Goal: Task Accomplishment & Management: Manage account settings

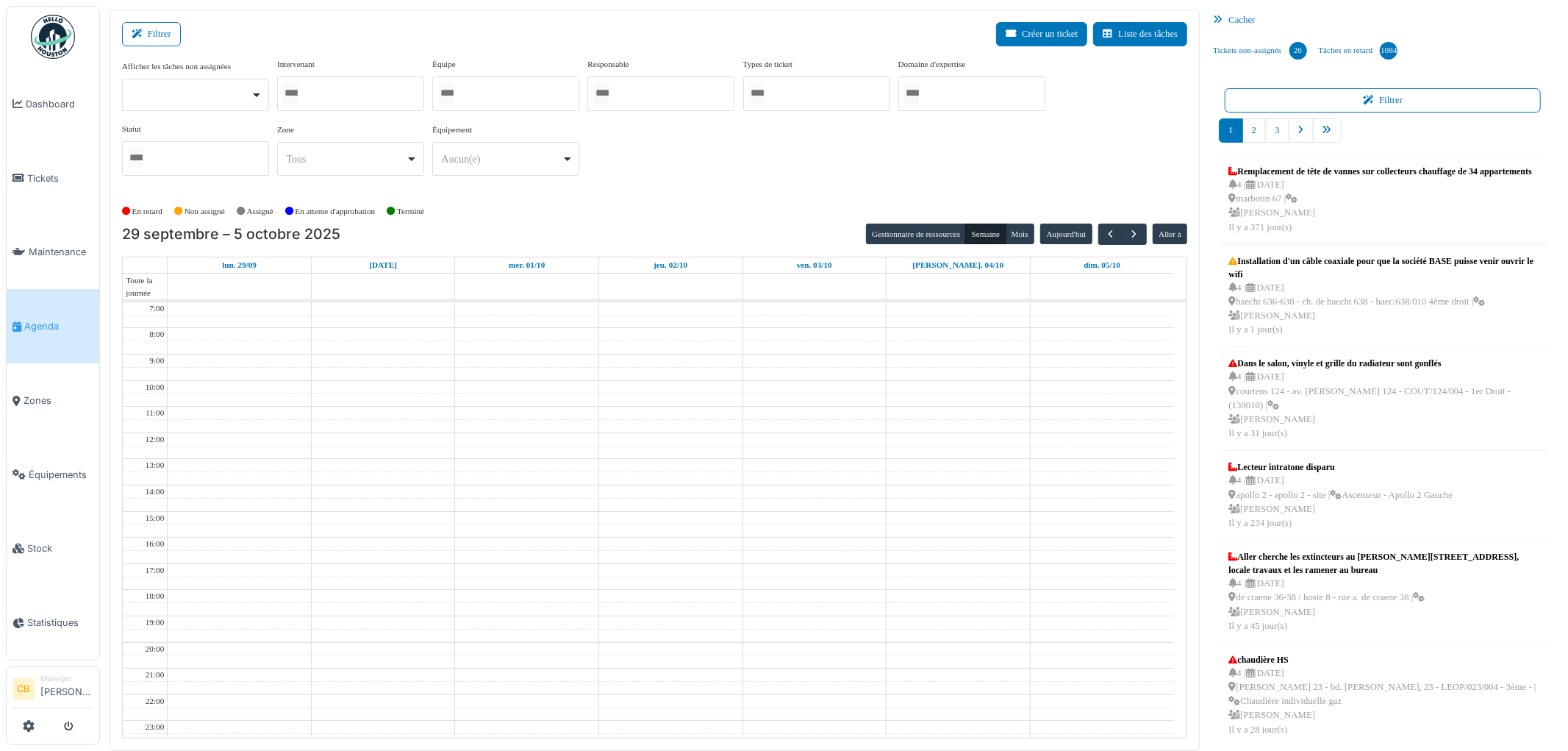
click at [354, 92] on div at bounding box center [351, 94] width 147 height 35
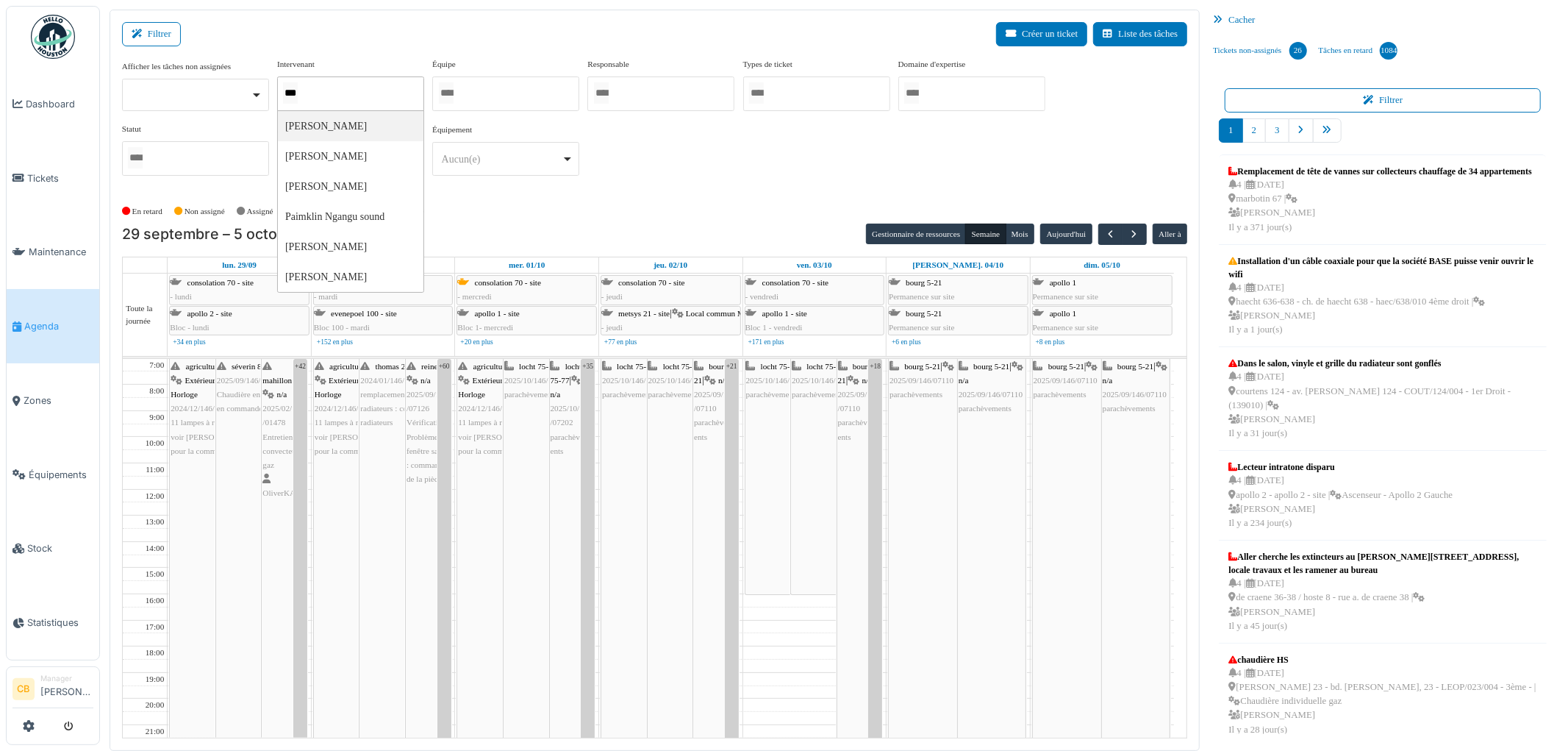
type input "****"
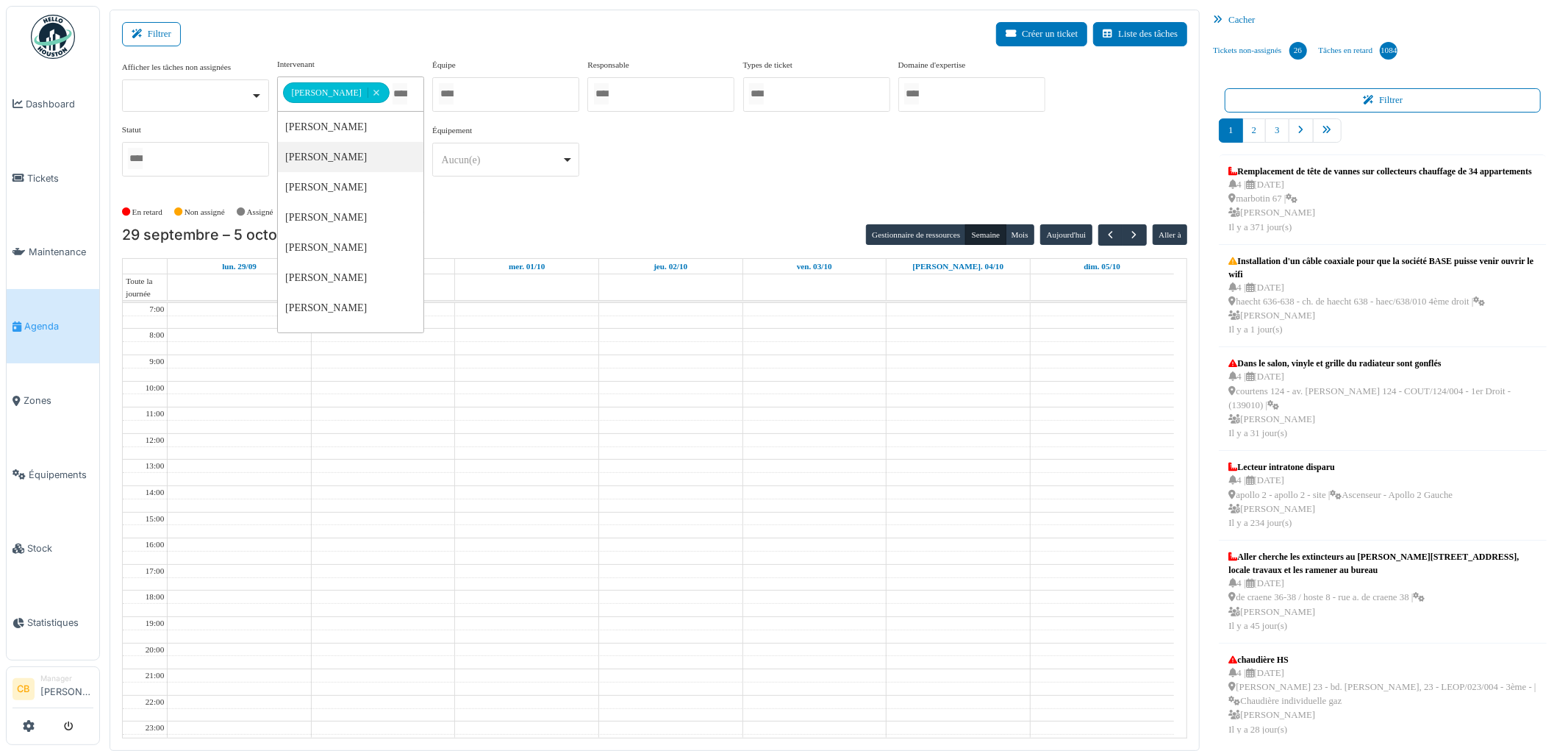
click at [481, 211] on div "En retard Non assigné Assigné En attente d'approbation Terminé" at bounding box center [654, 212] width 1065 height 24
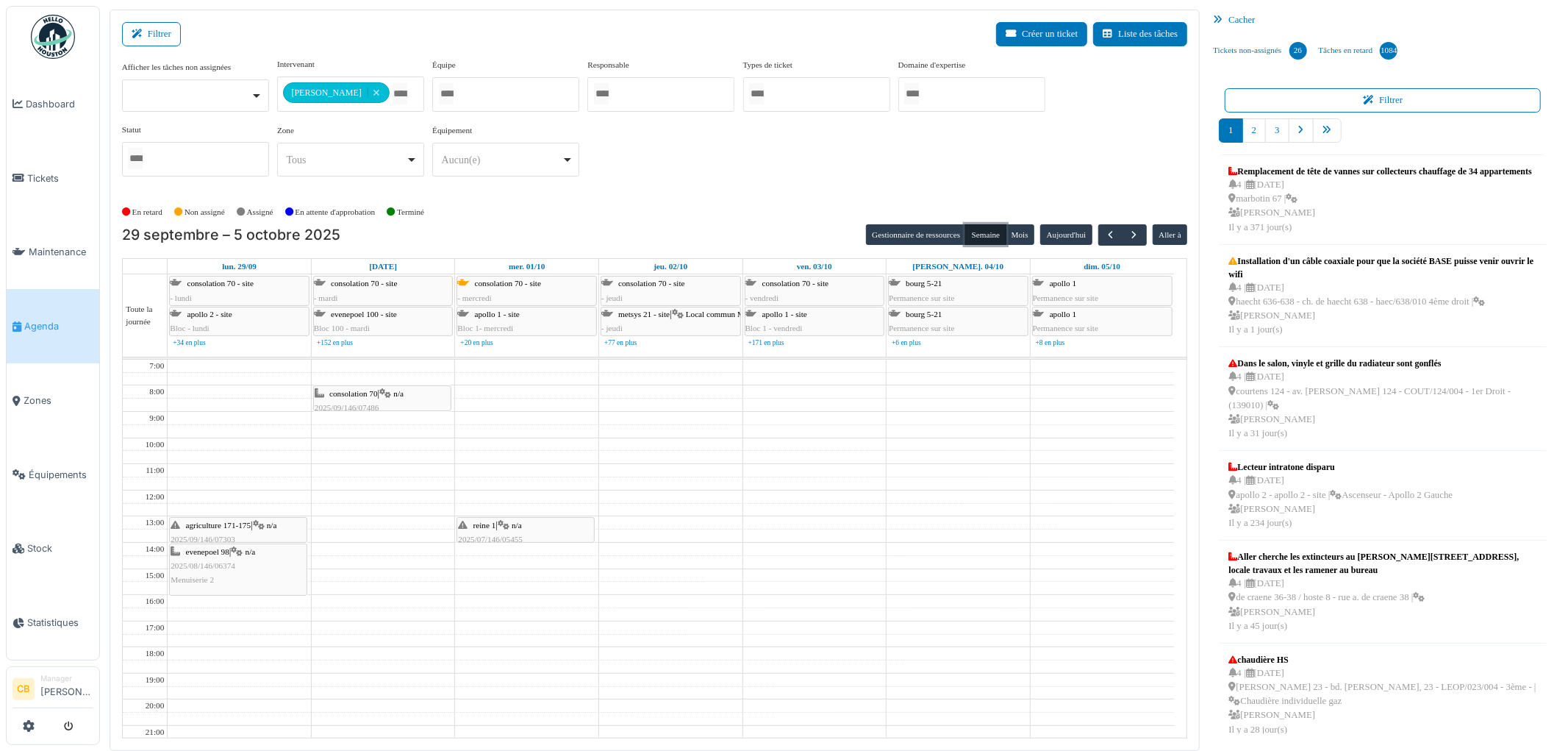
click at [993, 239] on button "Semaine" at bounding box center [985, 234] width 40 height 21
click at [1101, 237] on button "button" at bounding box center [1110, 234] width 24 height 21
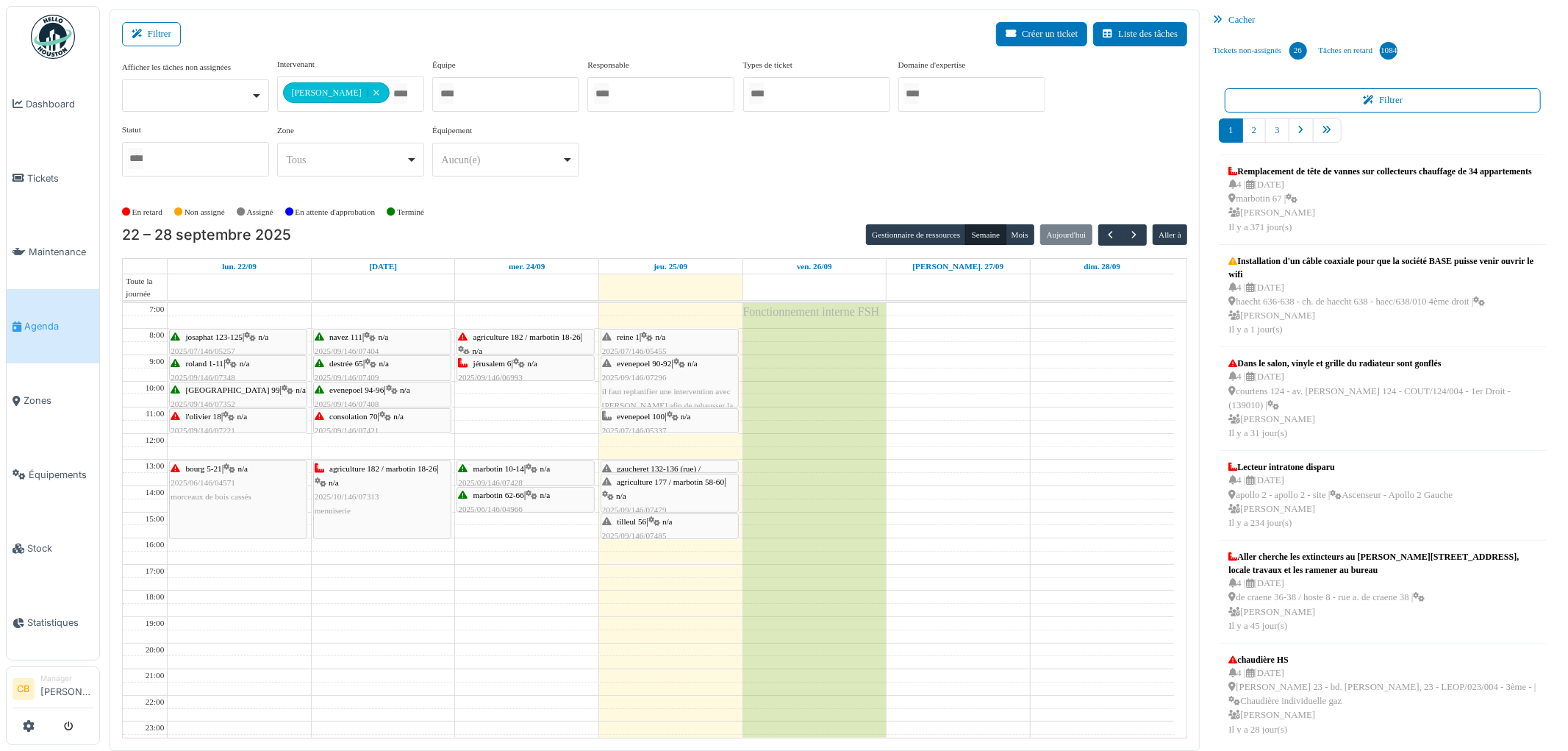
click at [49, 35] on img at bounding box center [53, 36] width 44 height 44
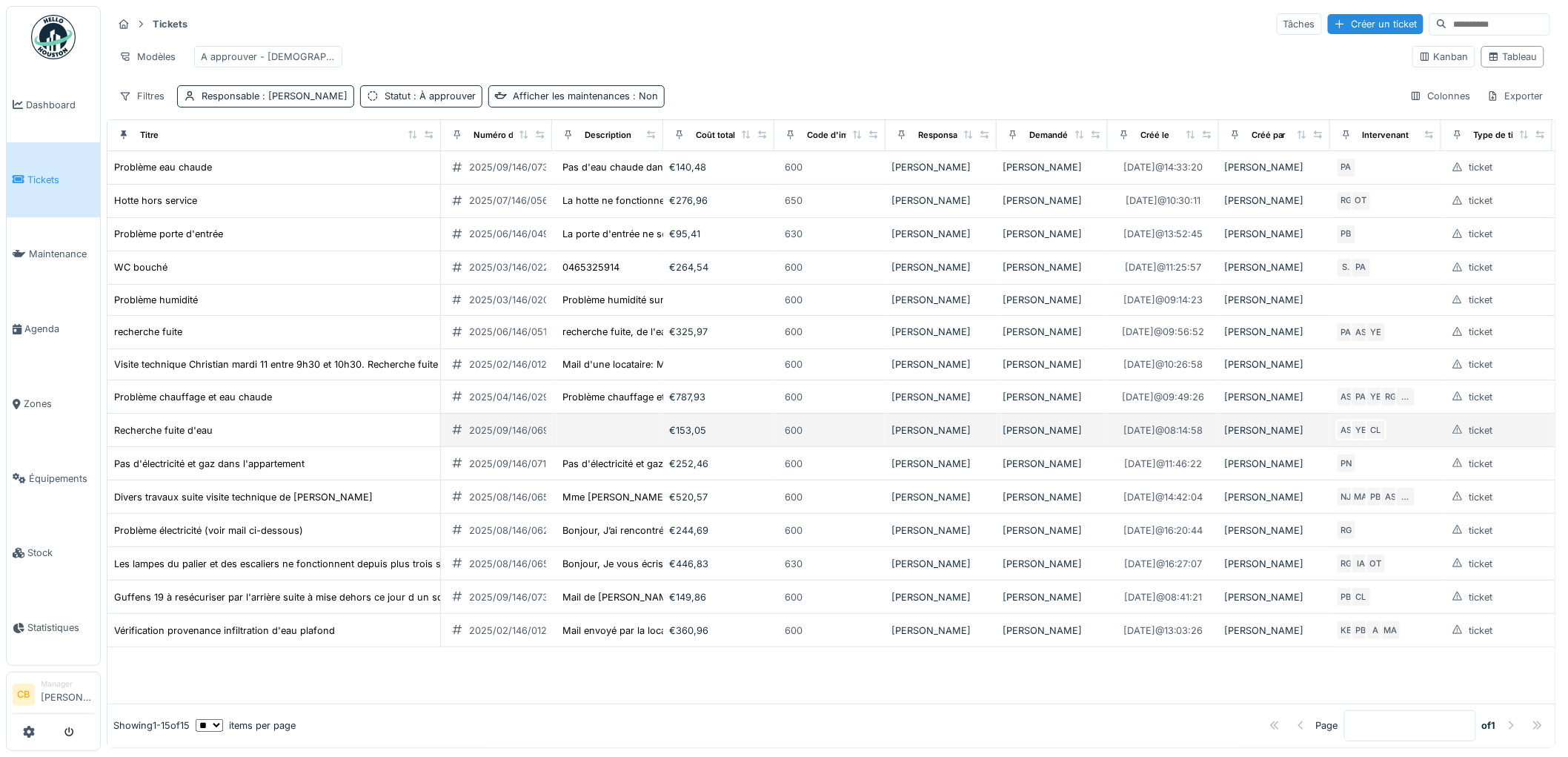
scroll to position [9, 0]
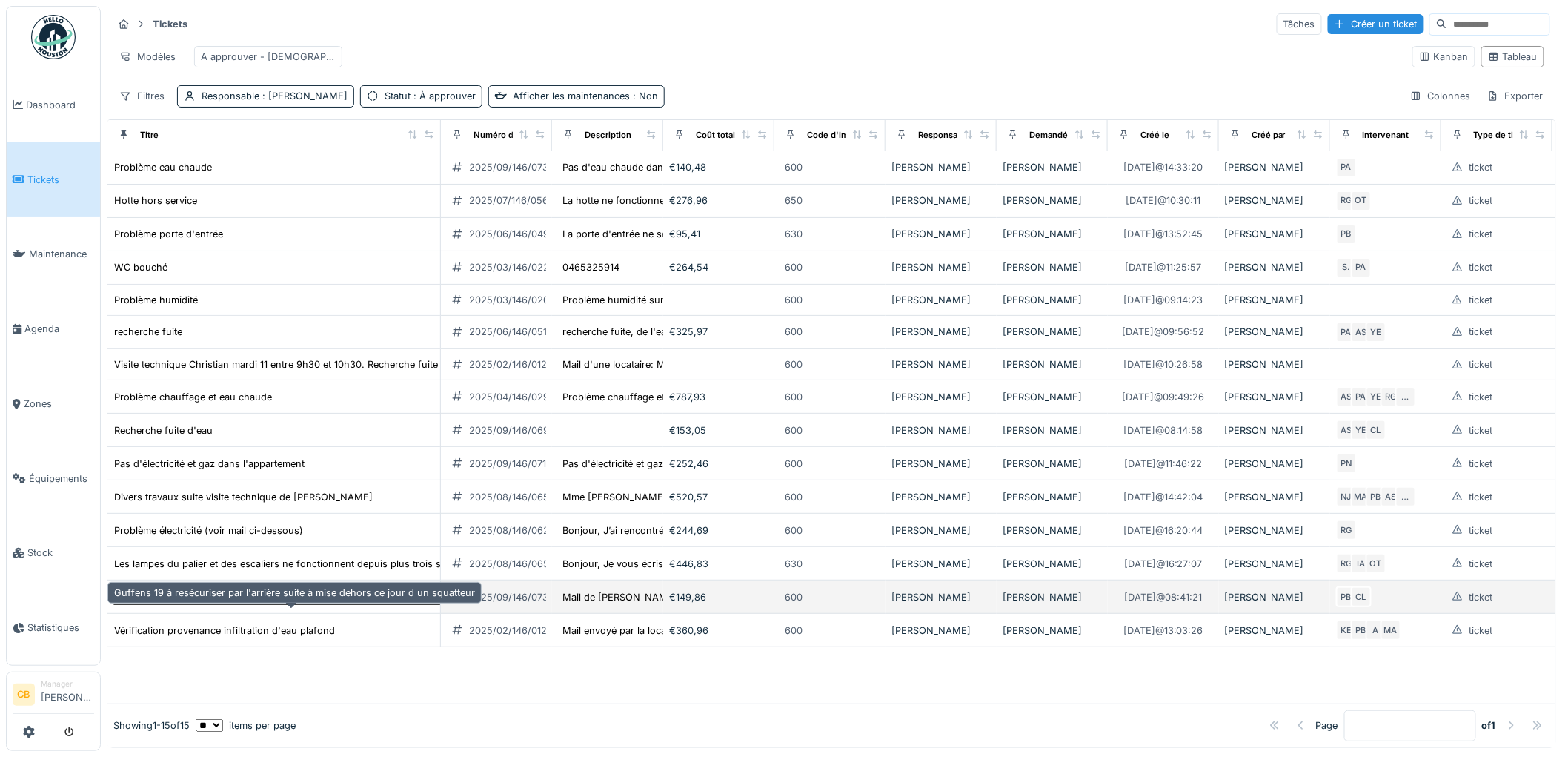
click at [242, 604] on div "Guffens 19 à resécuriser par l'arrière suite à mise dehors ce jour d un squatte…" at bounding box center [295, 597] width 361 height 14
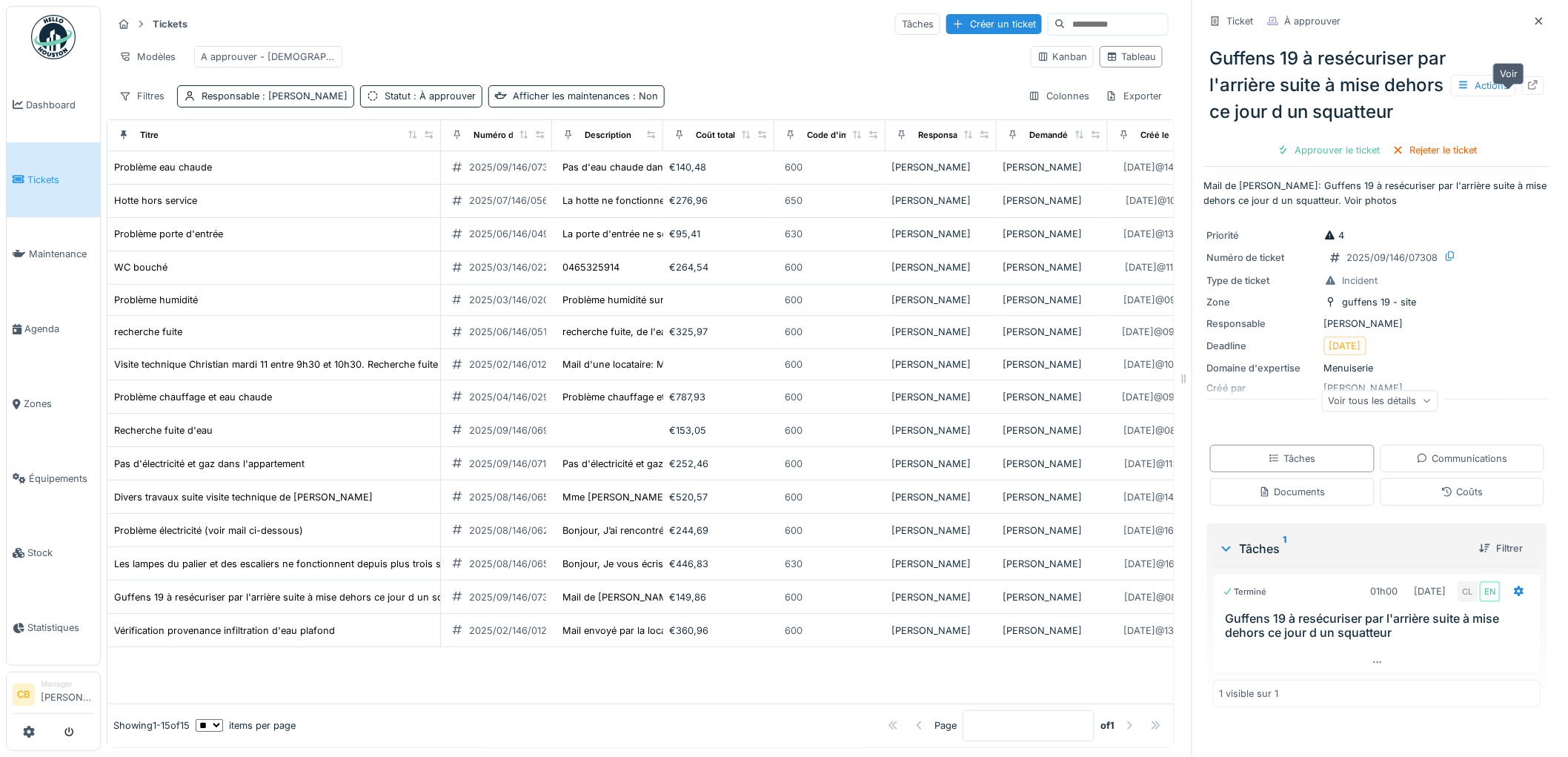
click at [1527, 87] on icon at bounding box center [1532, 84] width 12 height 9
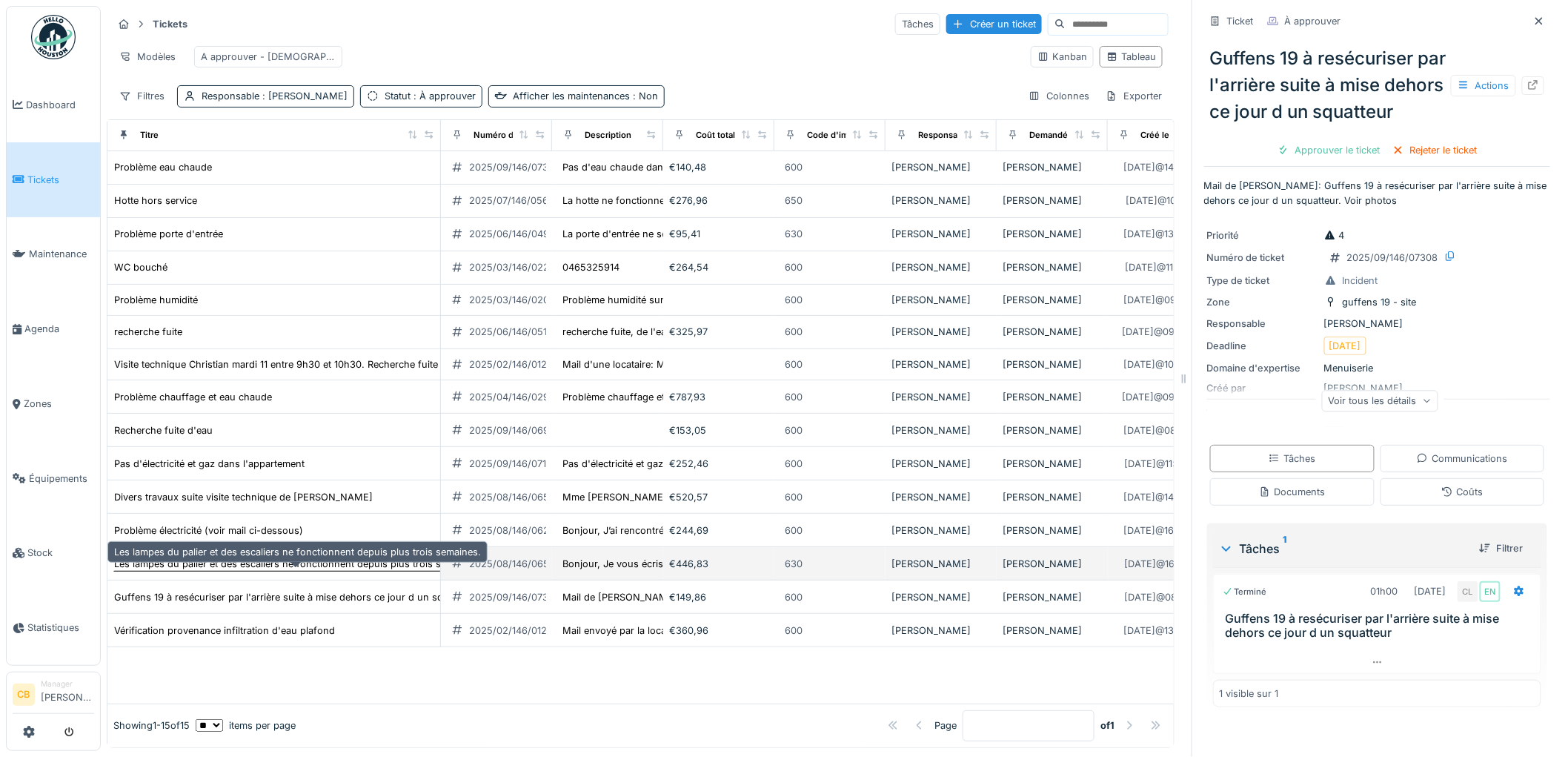
click at [250, 564] on div "Les lampes du palier et des escaliers ne fonctionnent depuis plus trois semaine…" at bounding box center [297, 564] width 367 height 14
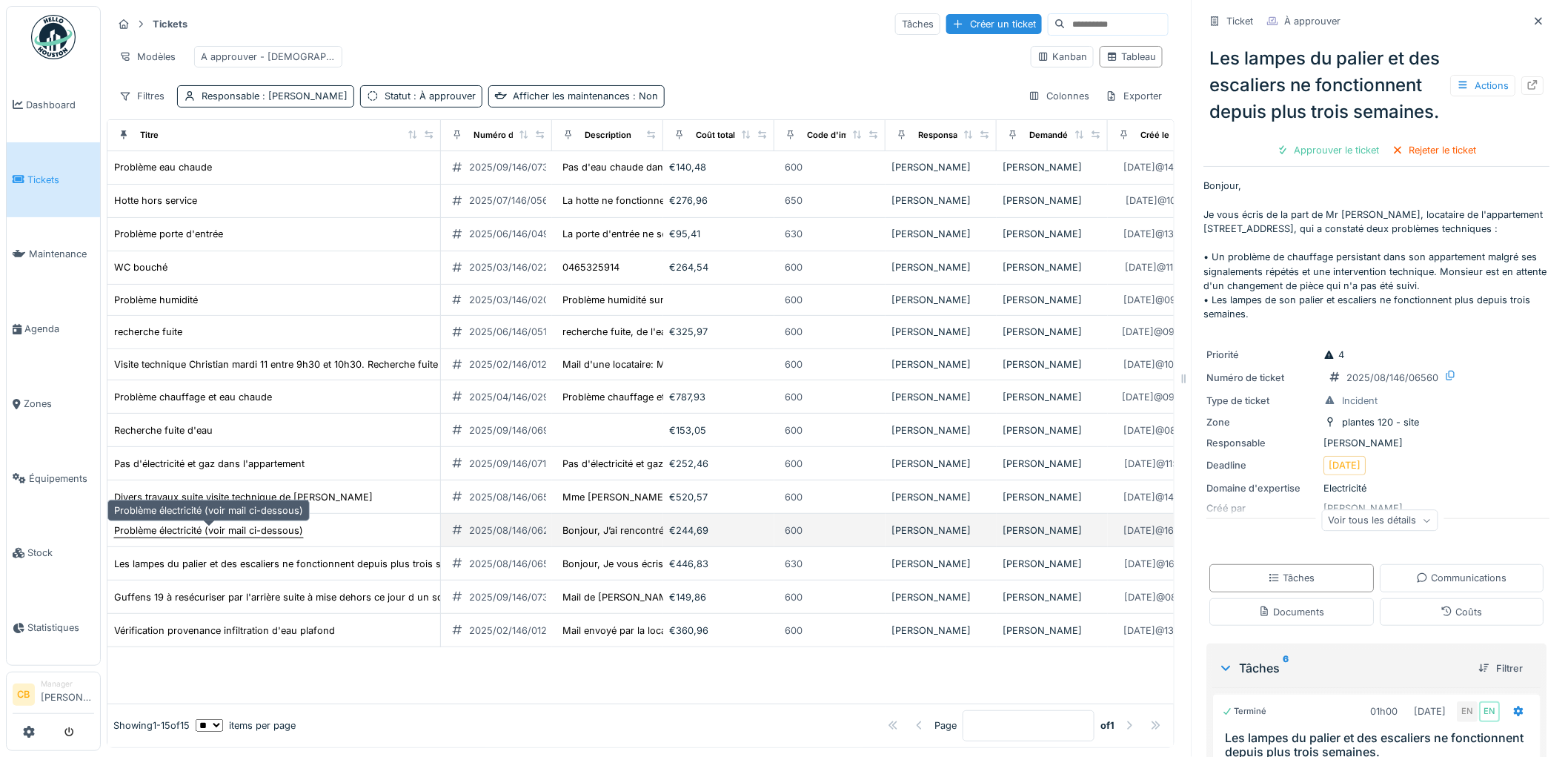
click at [249, 529] on div "Problème électricité (voir mail ci-dessous)" at bounding box center [209, 530] width 189 height 14
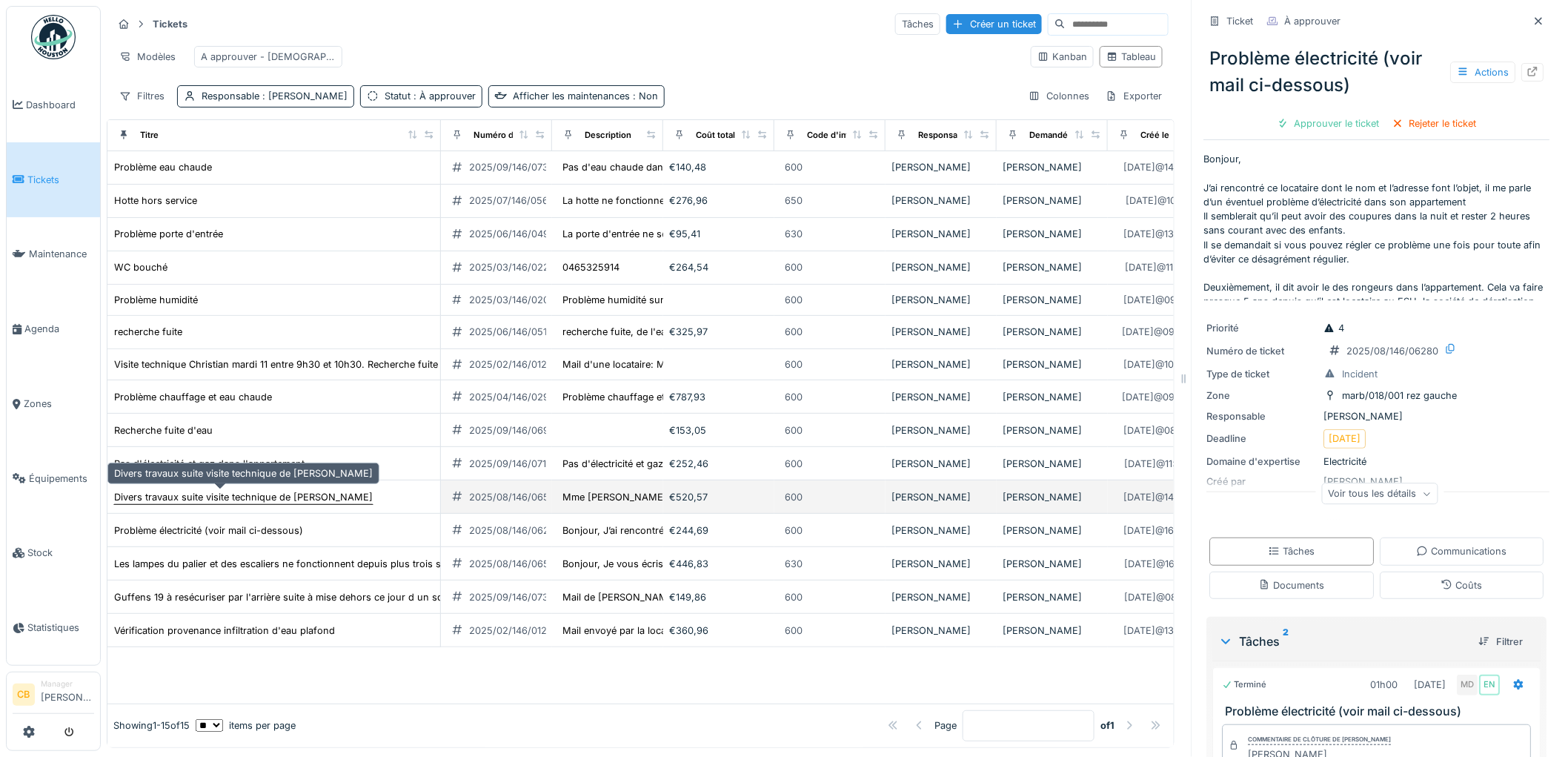
click at [243, 490] on div "Divers travaux suite visite technique de Nicolae" at bounding box center [243, 497] width 259 height 14
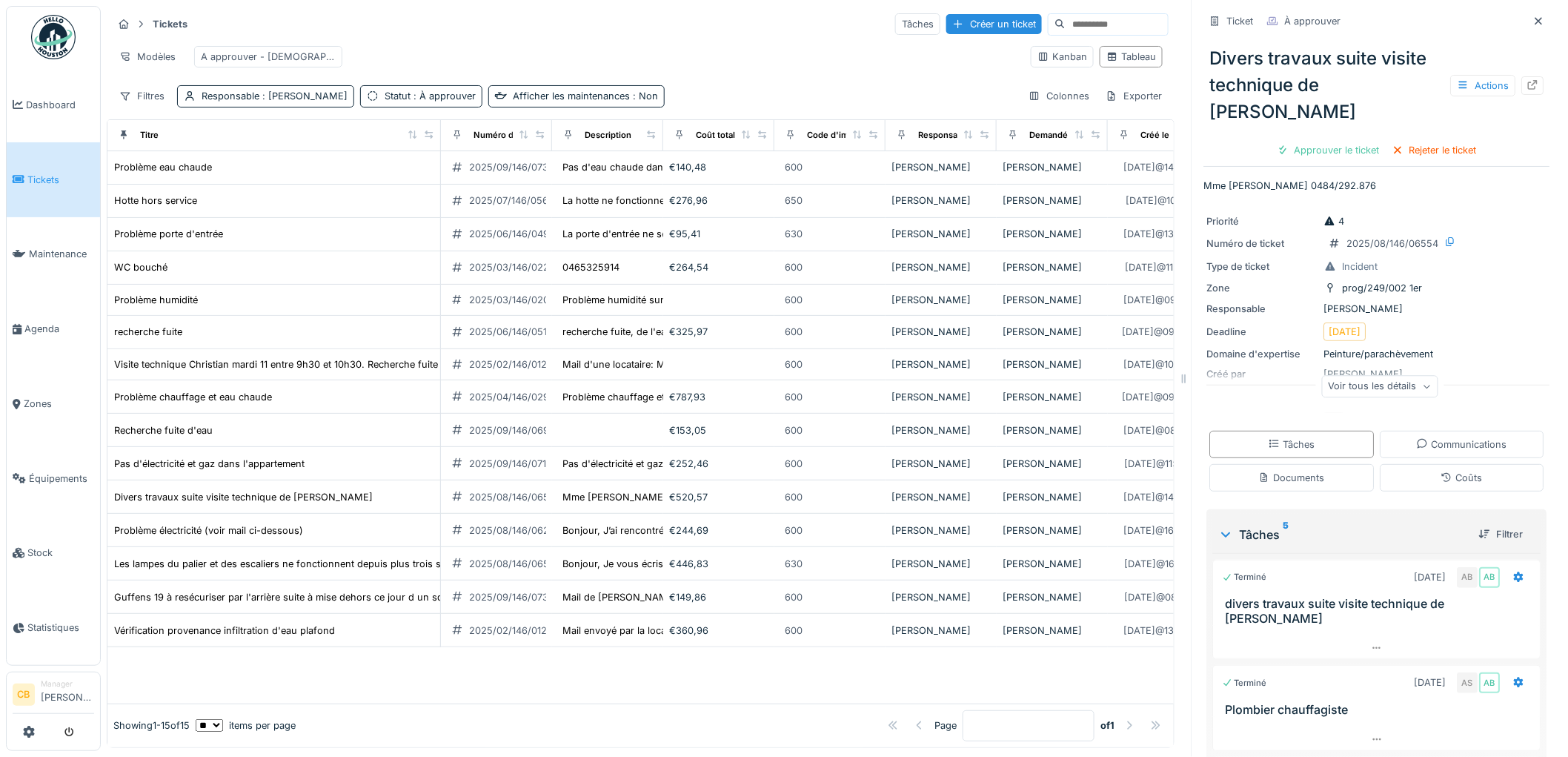
click at [1191, 602] on div "Ticket À approuver Divers travaux suite visite technique de Nicolae Actions App…" at bounding box center [1376, 378] width 371 height 757
click at [1528, 80] on icon at bounding box center [1533, 84] width 9 height 9
click at [45, 313] on link "Agenda" at bounding box center [53, 328] width 93 height 75
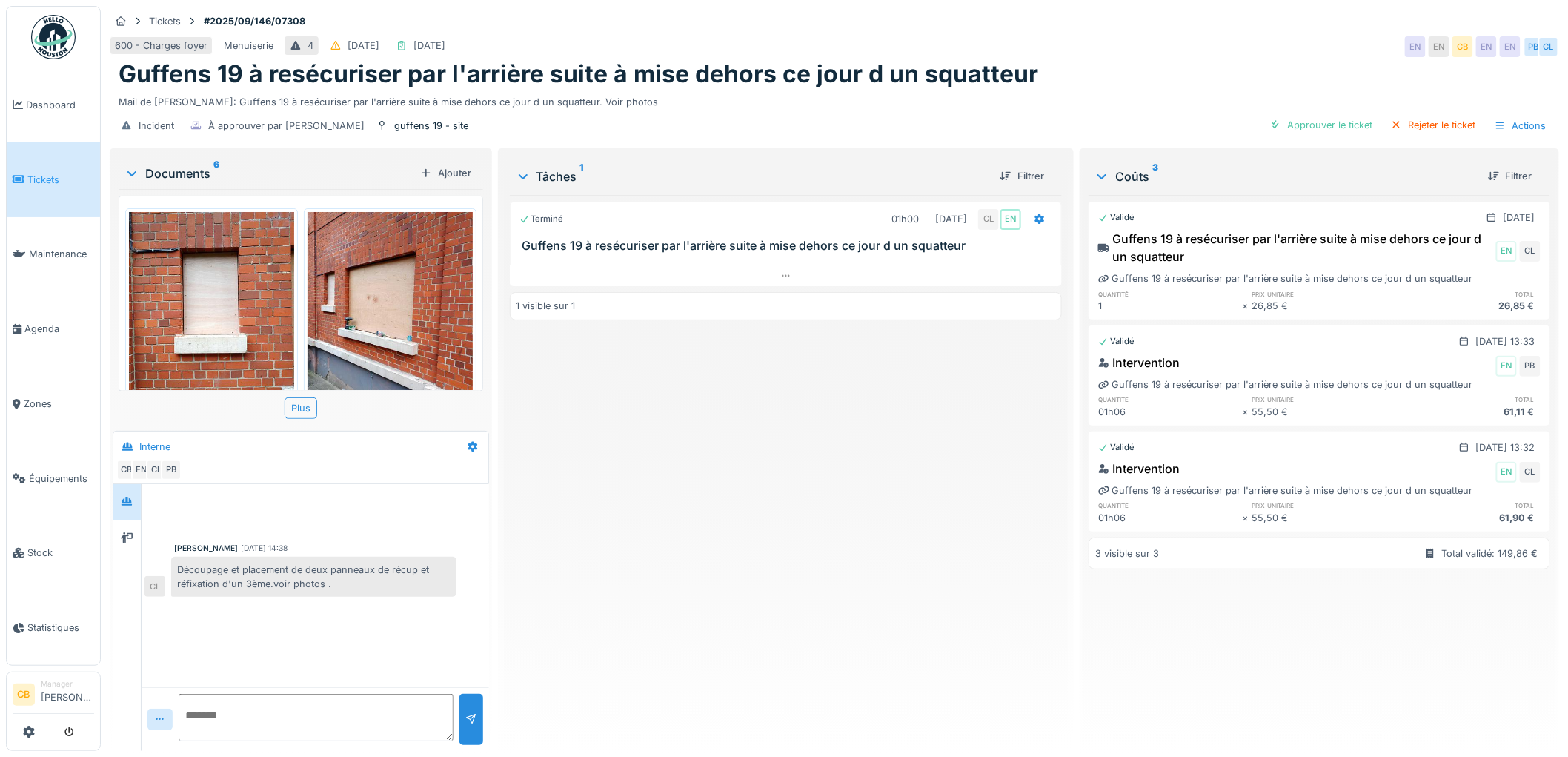
click at [231, 335] on img at bounding box center [211, 321] width 165 height 220
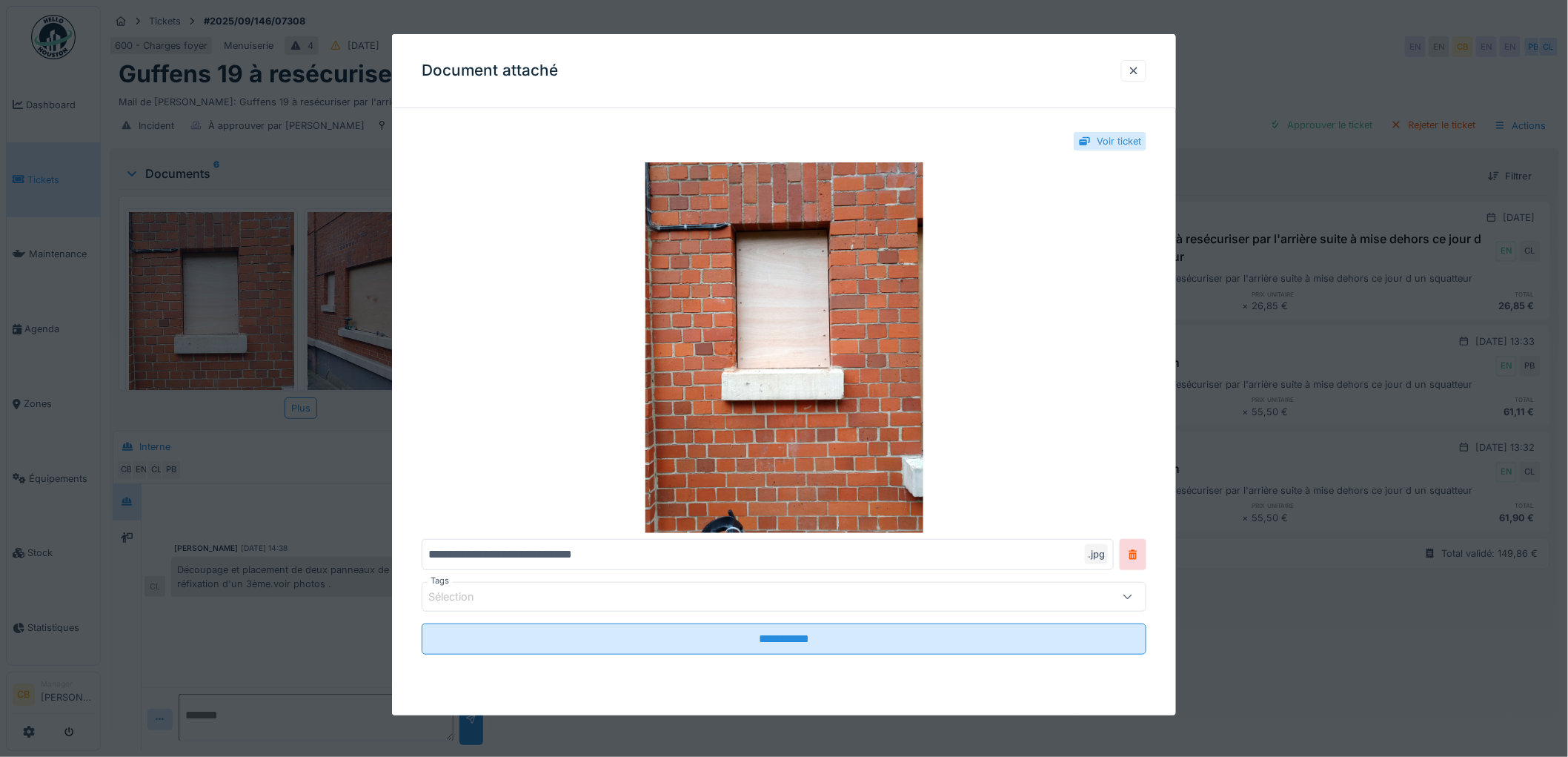
click at [228, 334] on div at bounding box center [784, 378] width 1568 height 757
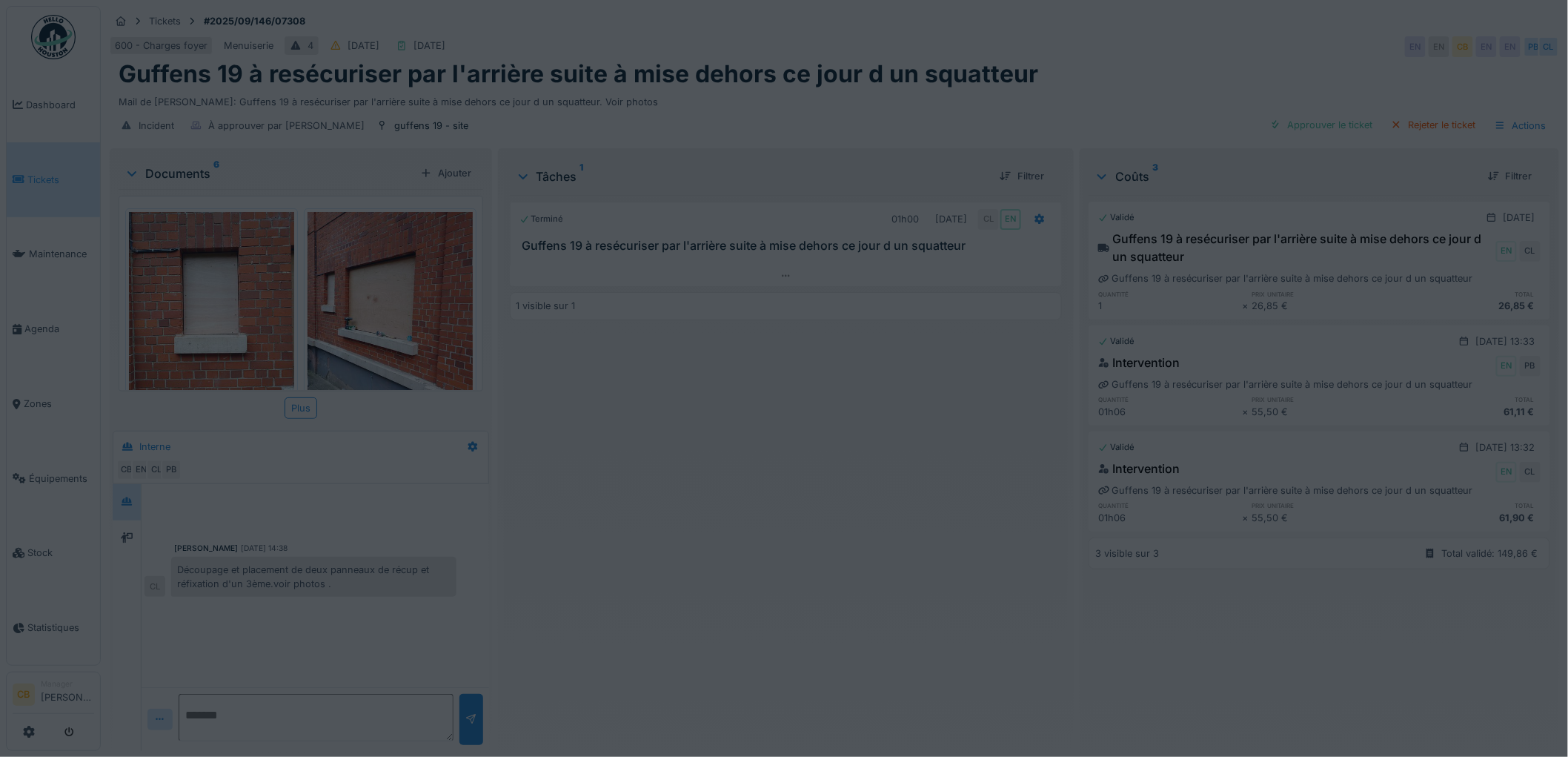
click at [349, 320] on img at bounding box center [389, 321] width 165 height 220
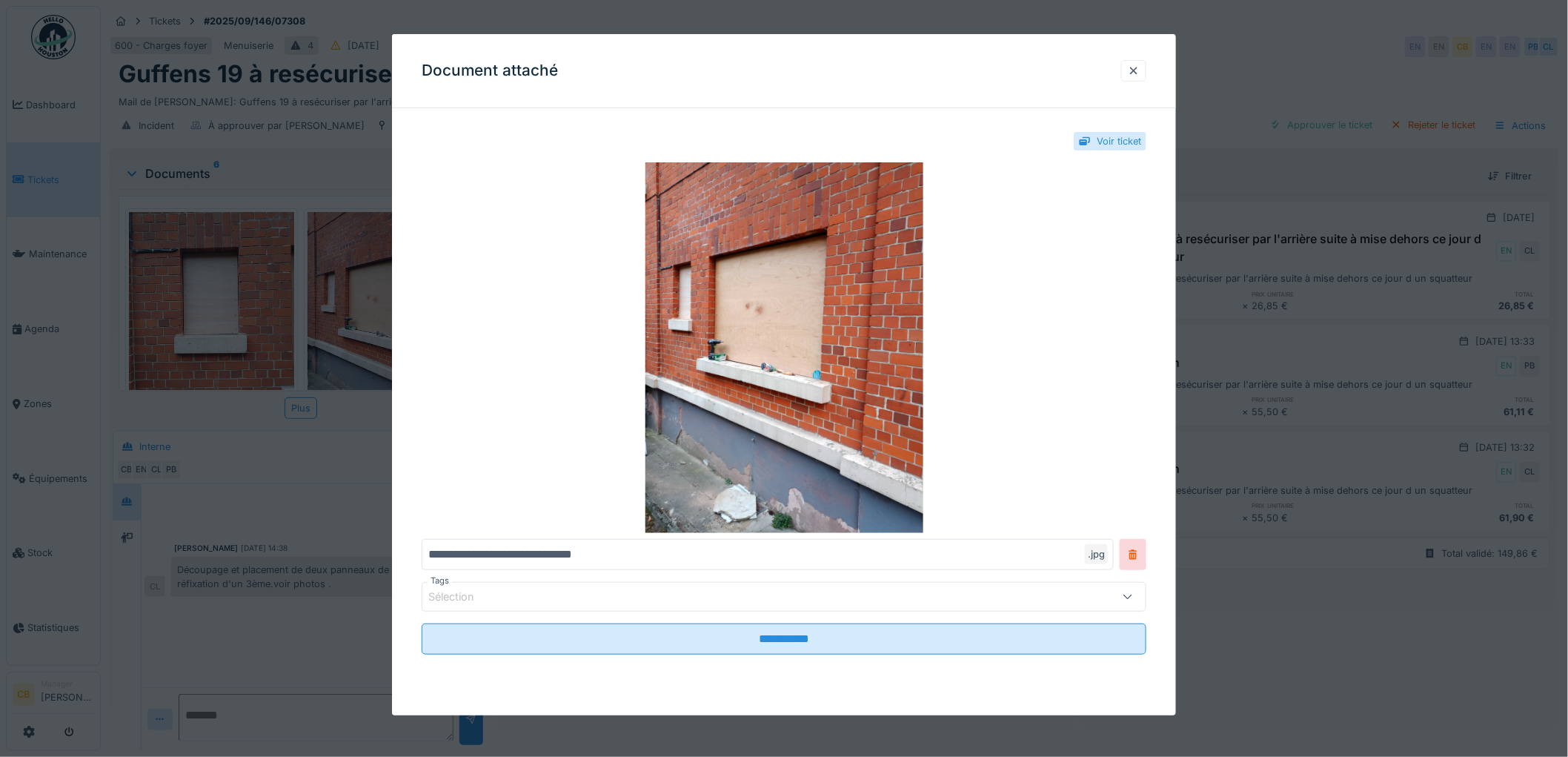
click at [349, 320] on div at bounding box center [784, 378] width 1568 height 757
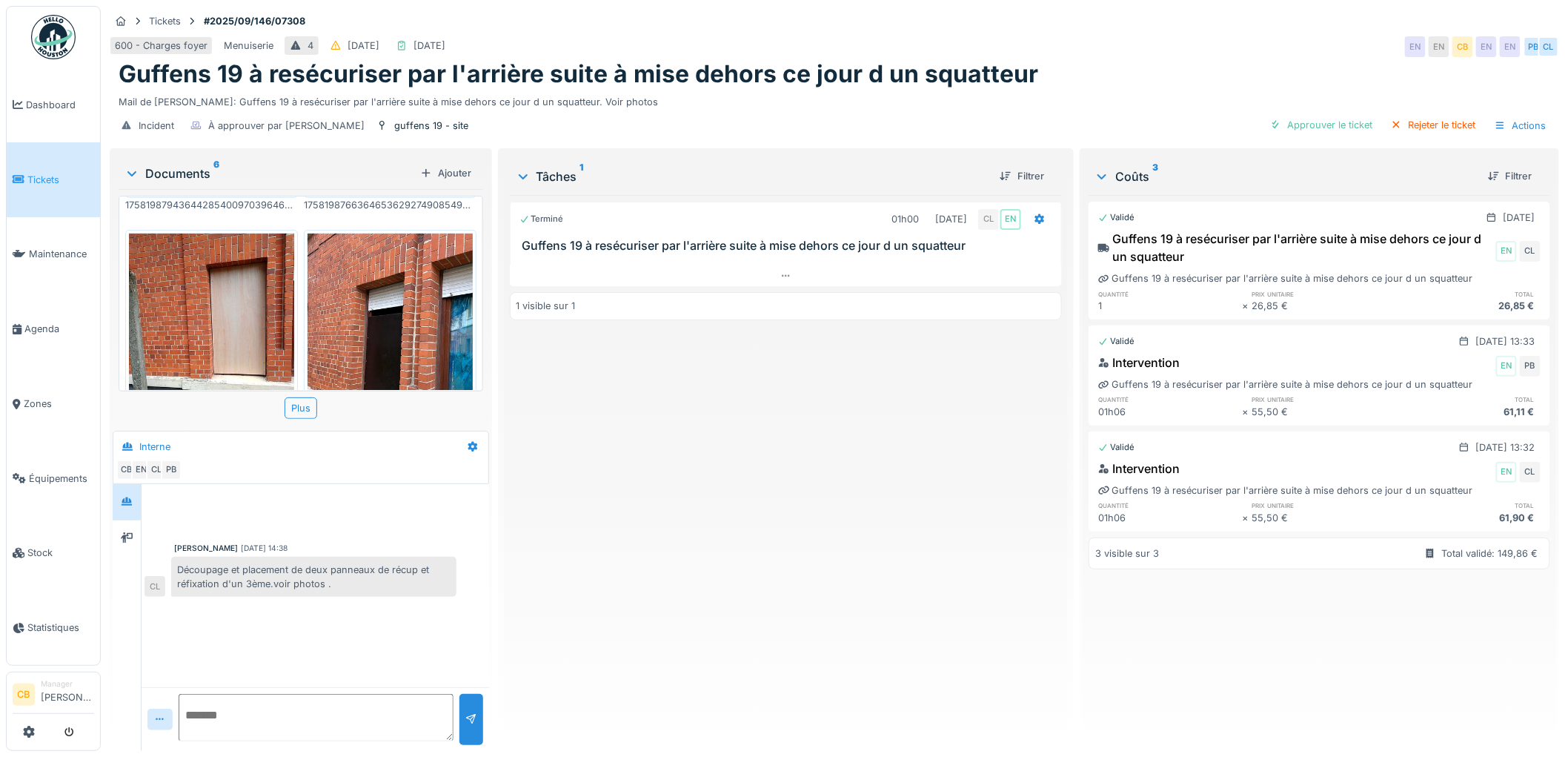
scroll to position [247, 0]
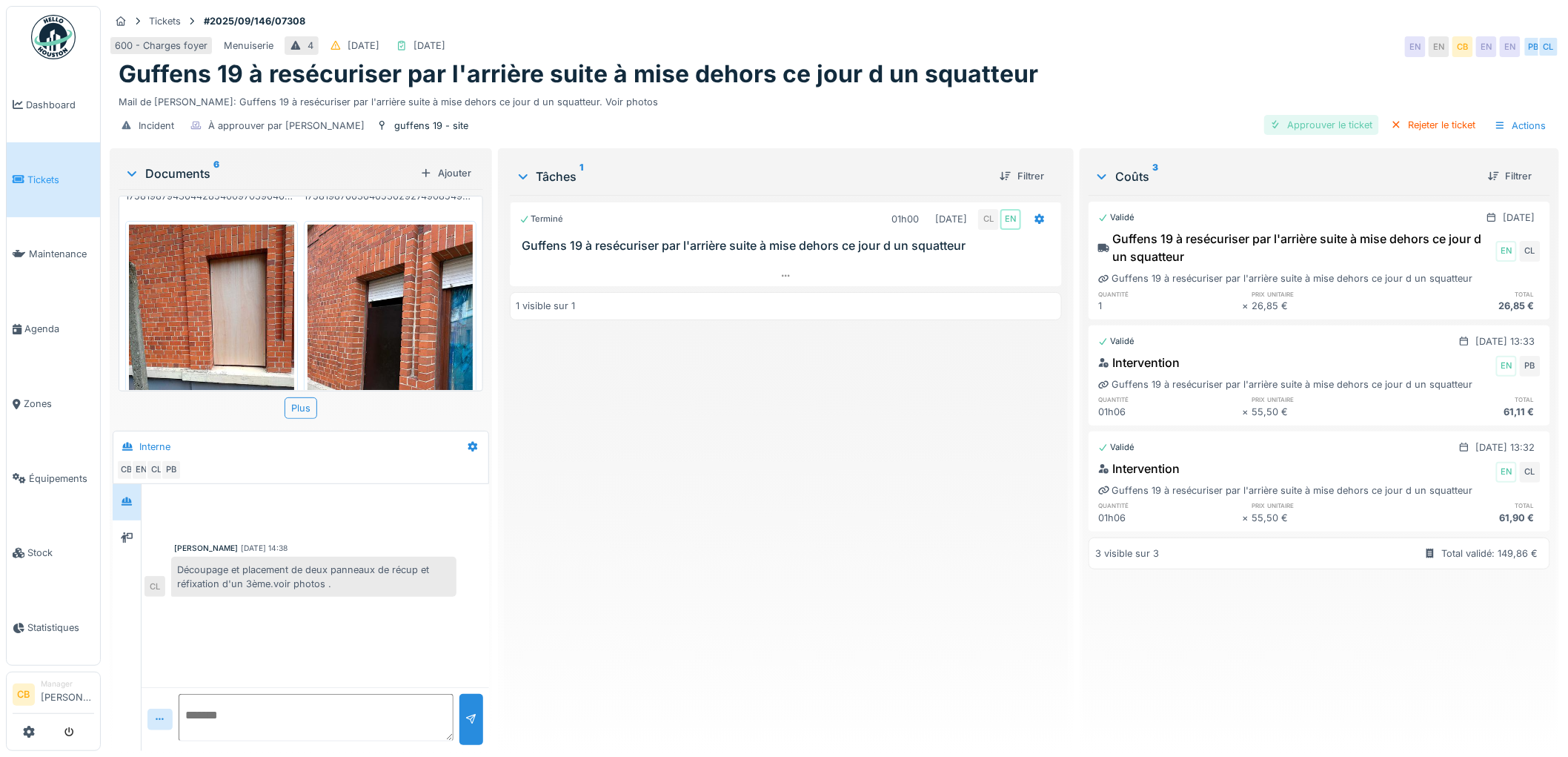
click at [1294, 124] on div "Approuver le ticket" at bounding box center [1321, 125] width 115 height 20
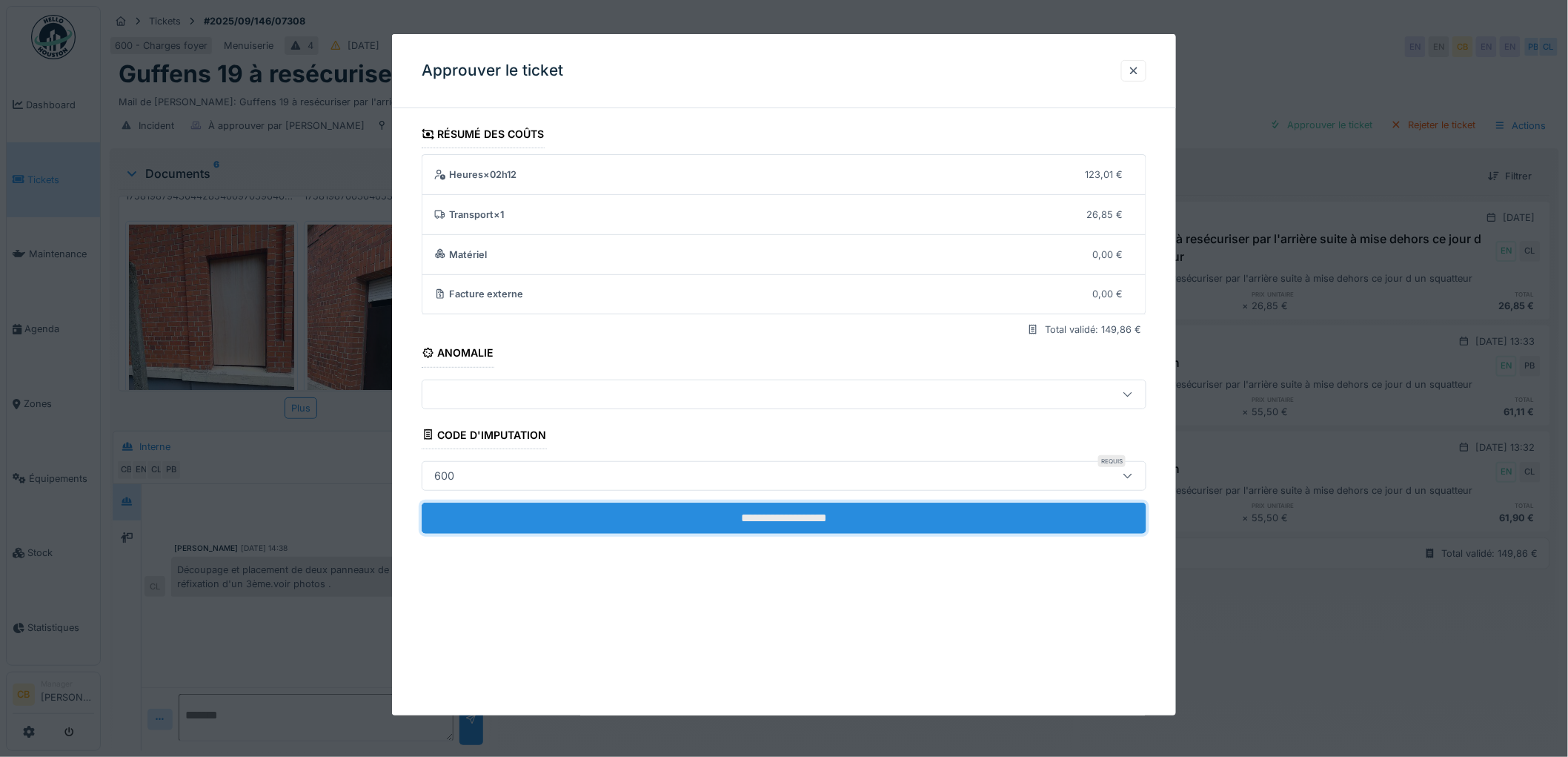
click at [834, 512] on input "**********" at bounding box center [783, 518] width 725 height 31
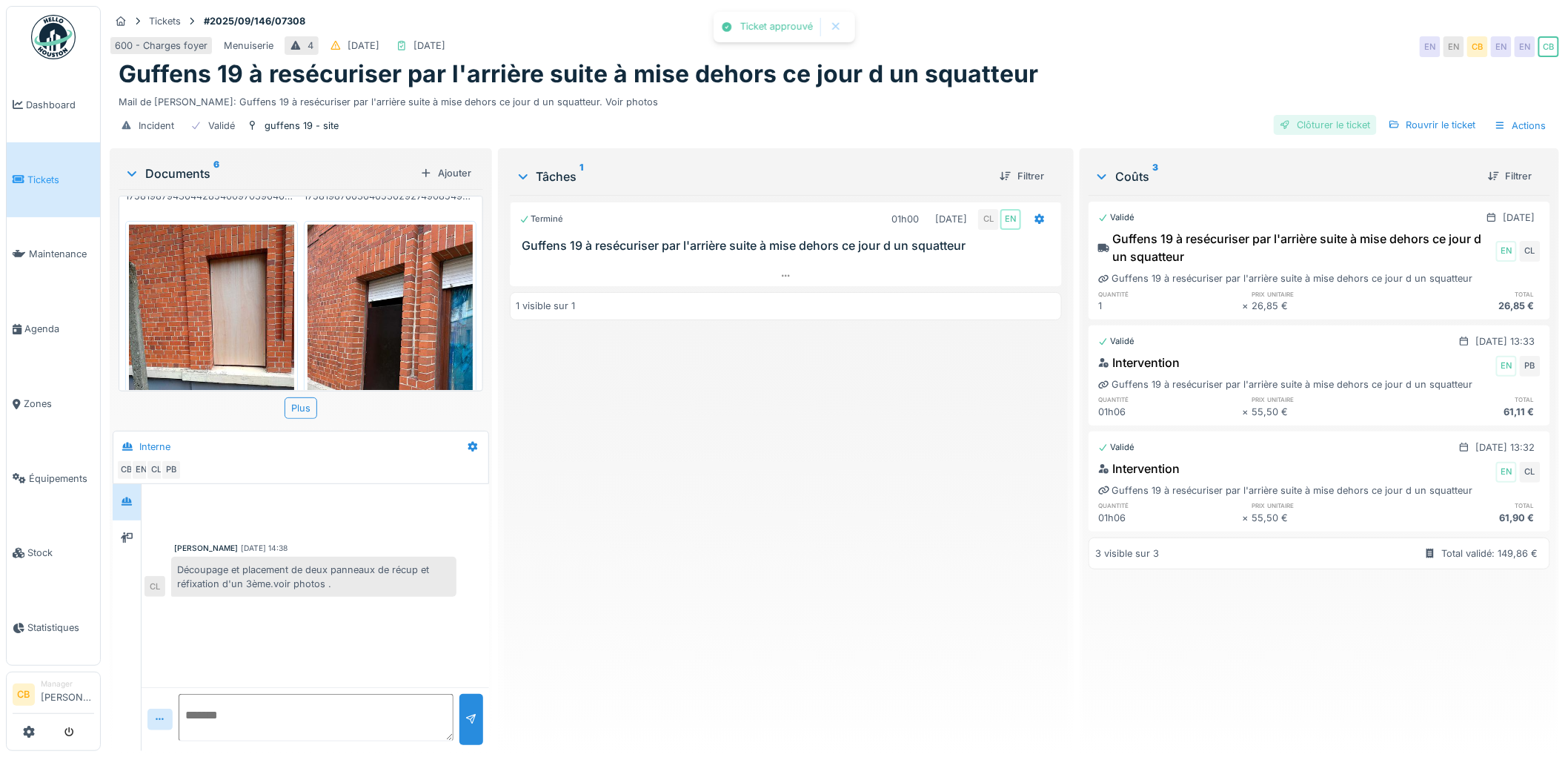
click at [1305, 120] on div "Clôturer le ticket" at bounding box center [1325, 125] width 103 height 20
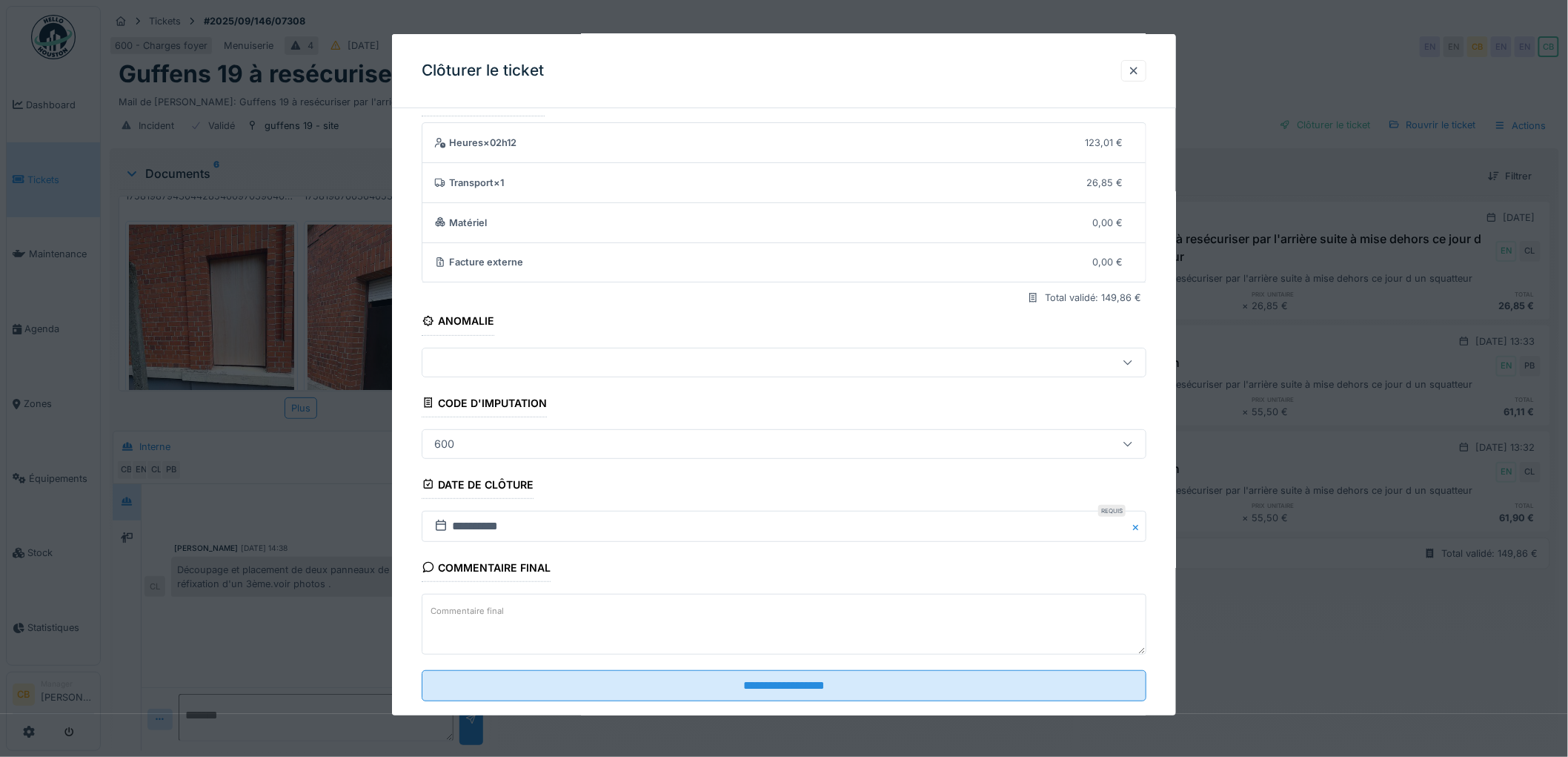
scroll to position [61, 0]
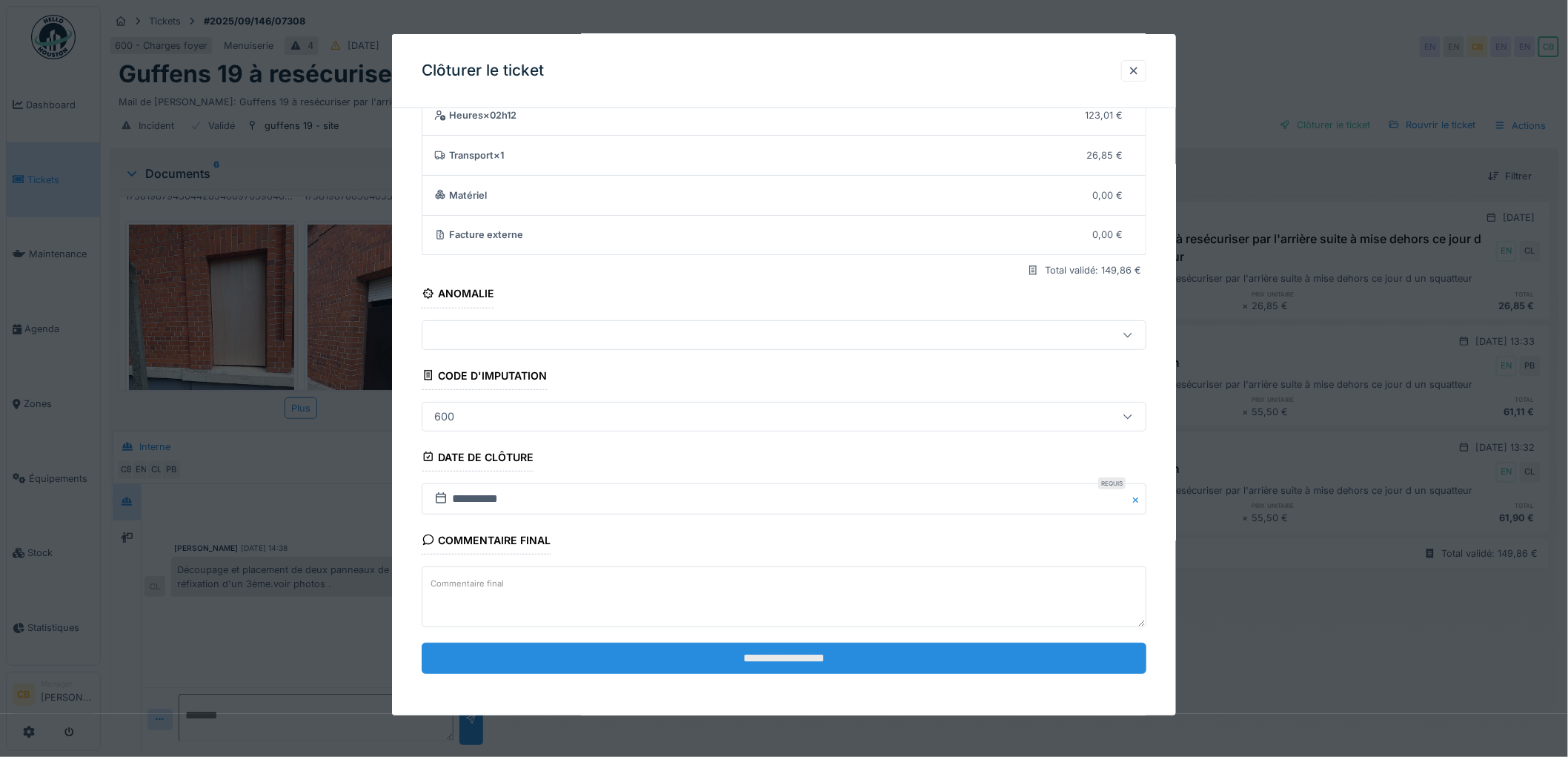
click at [717, 653] on input "**********" at bounding box center [783, 658] width 725 height 31
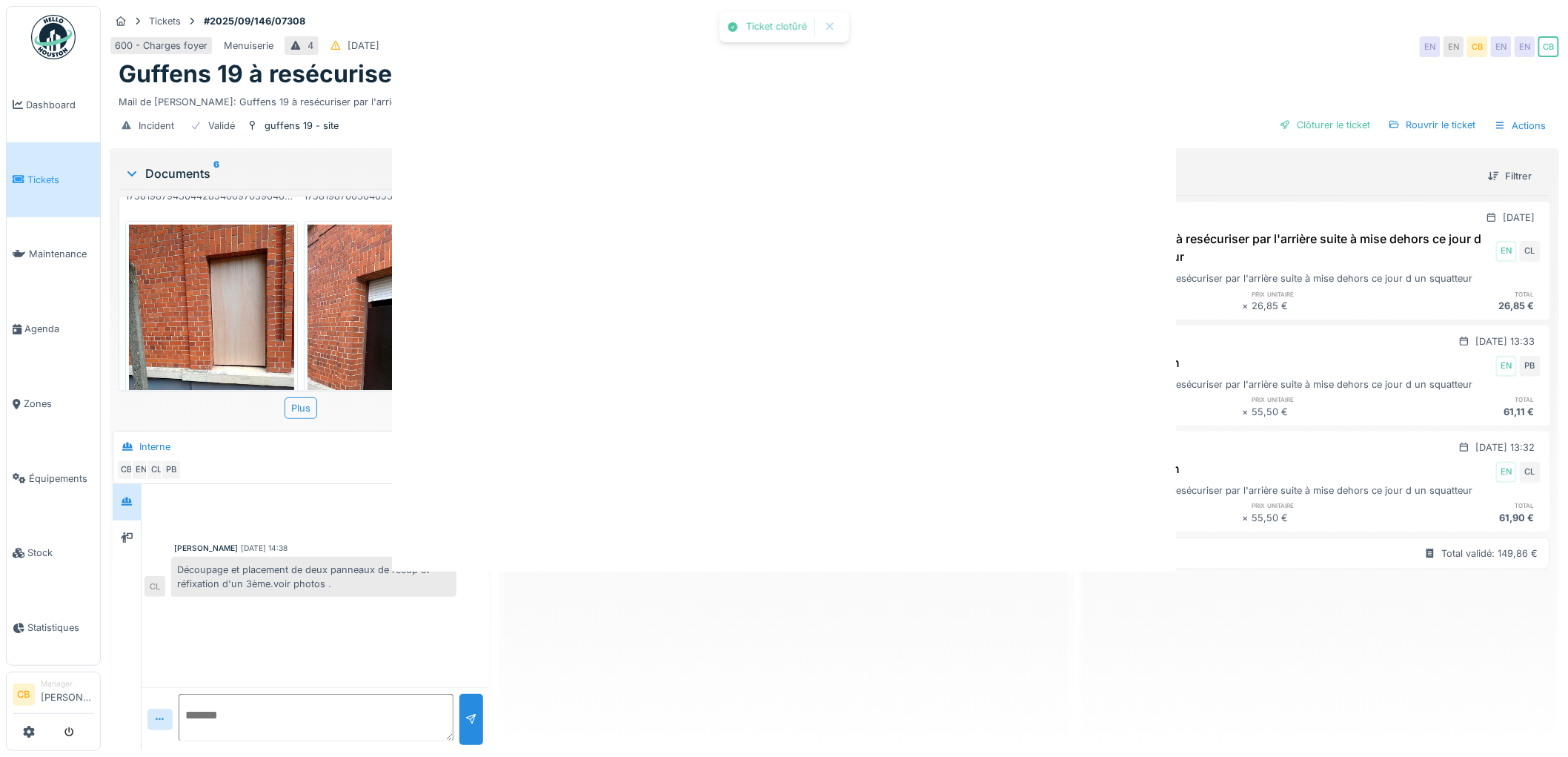
scroll to position [0, 0]
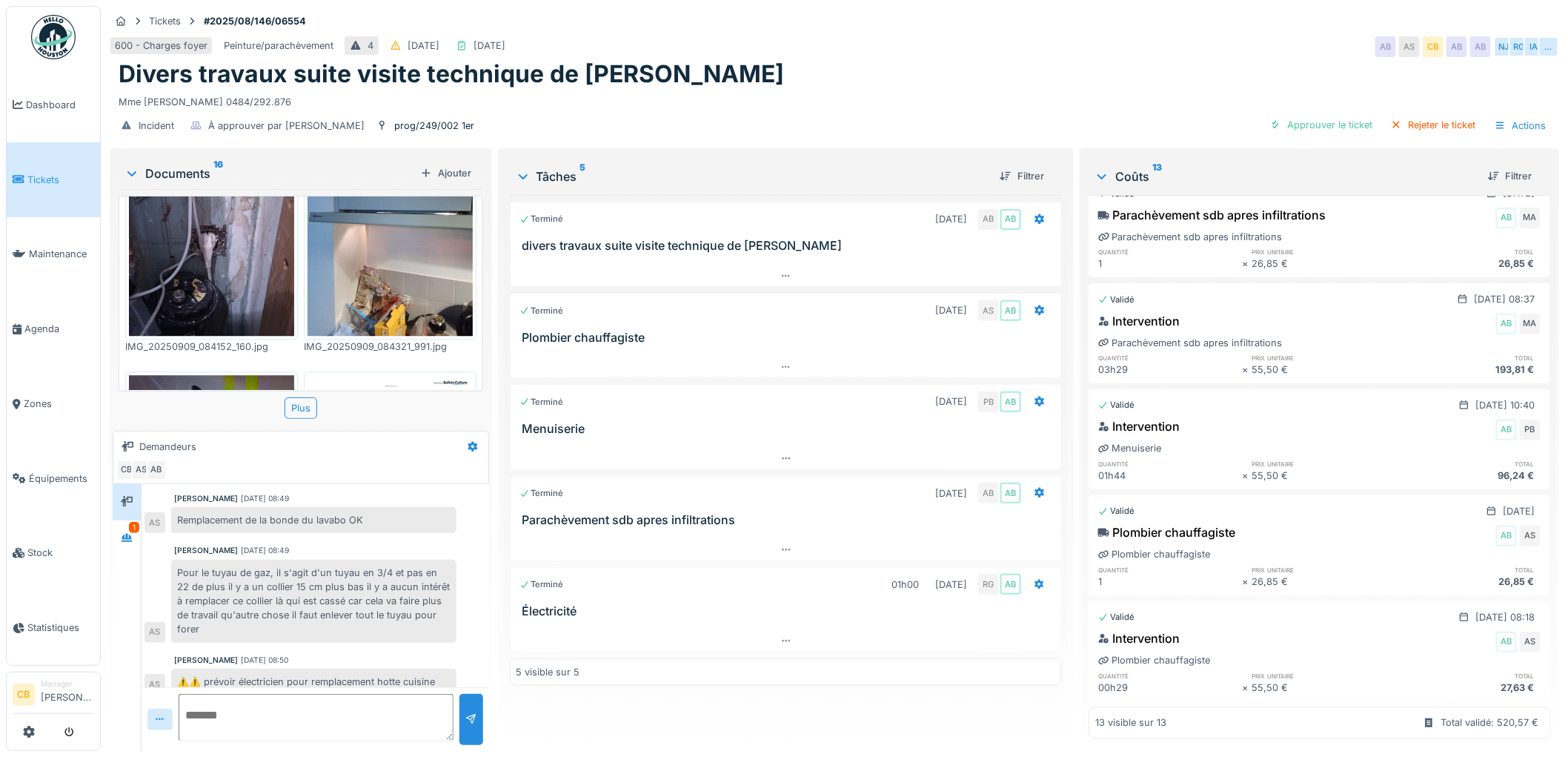
scroll to position [1653, 0]
click at [1423, 129] on div "Rejeter le ticket" at bounding box center [1433, 125] width 97 height 20
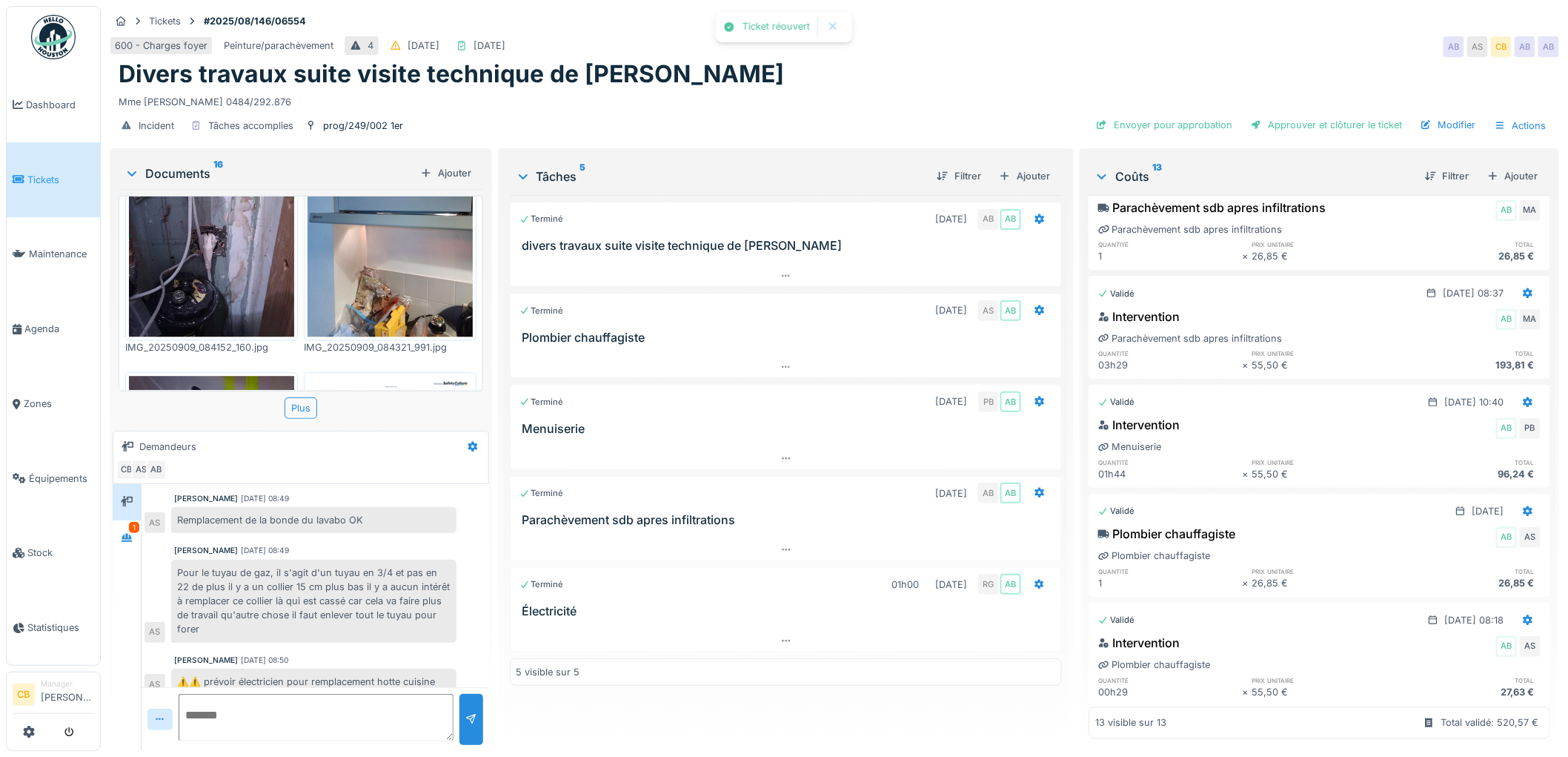
scroll to position [1129, 0]
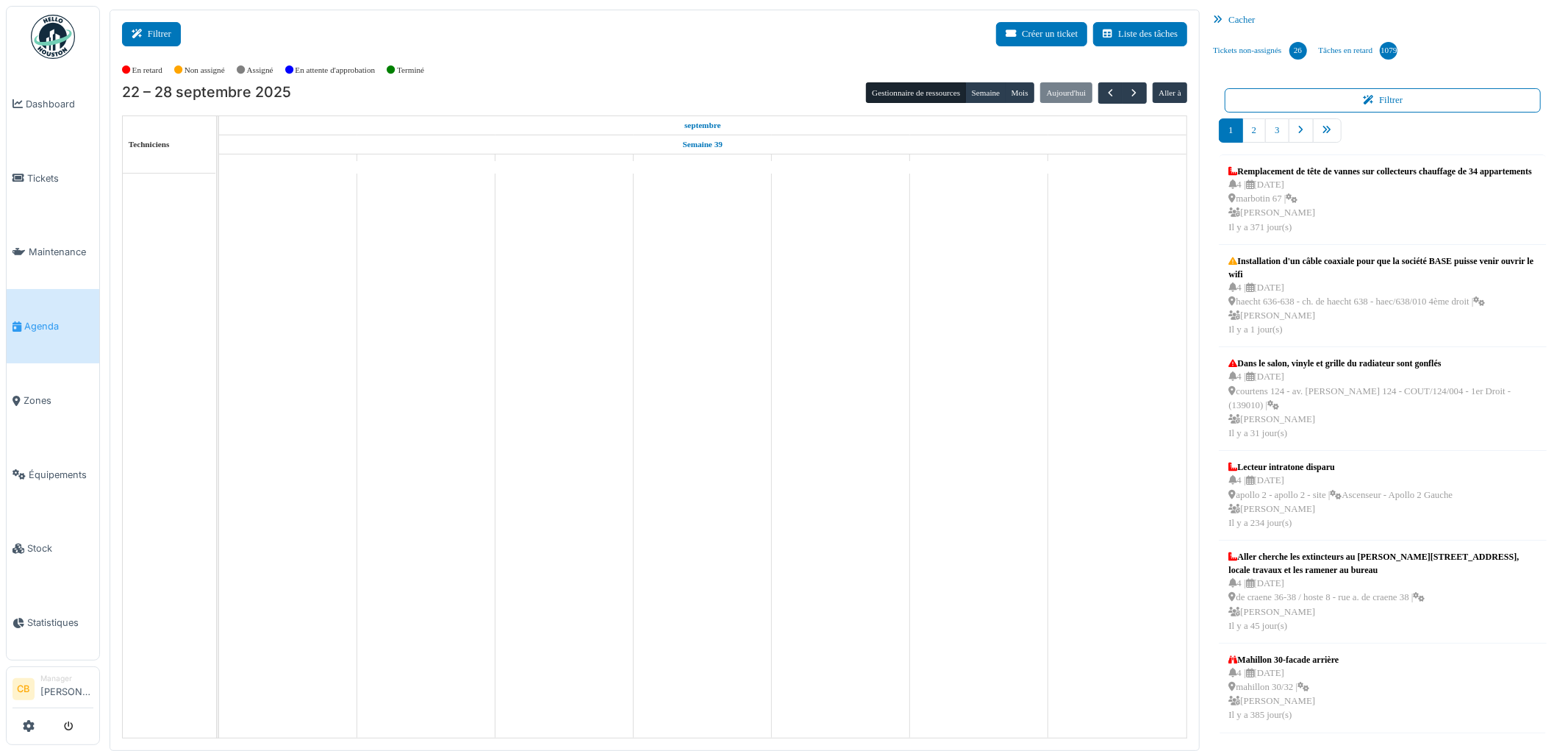
click at [166, 34] on button "Filtrer" at bounding box center [151, 33] width 59 height 24
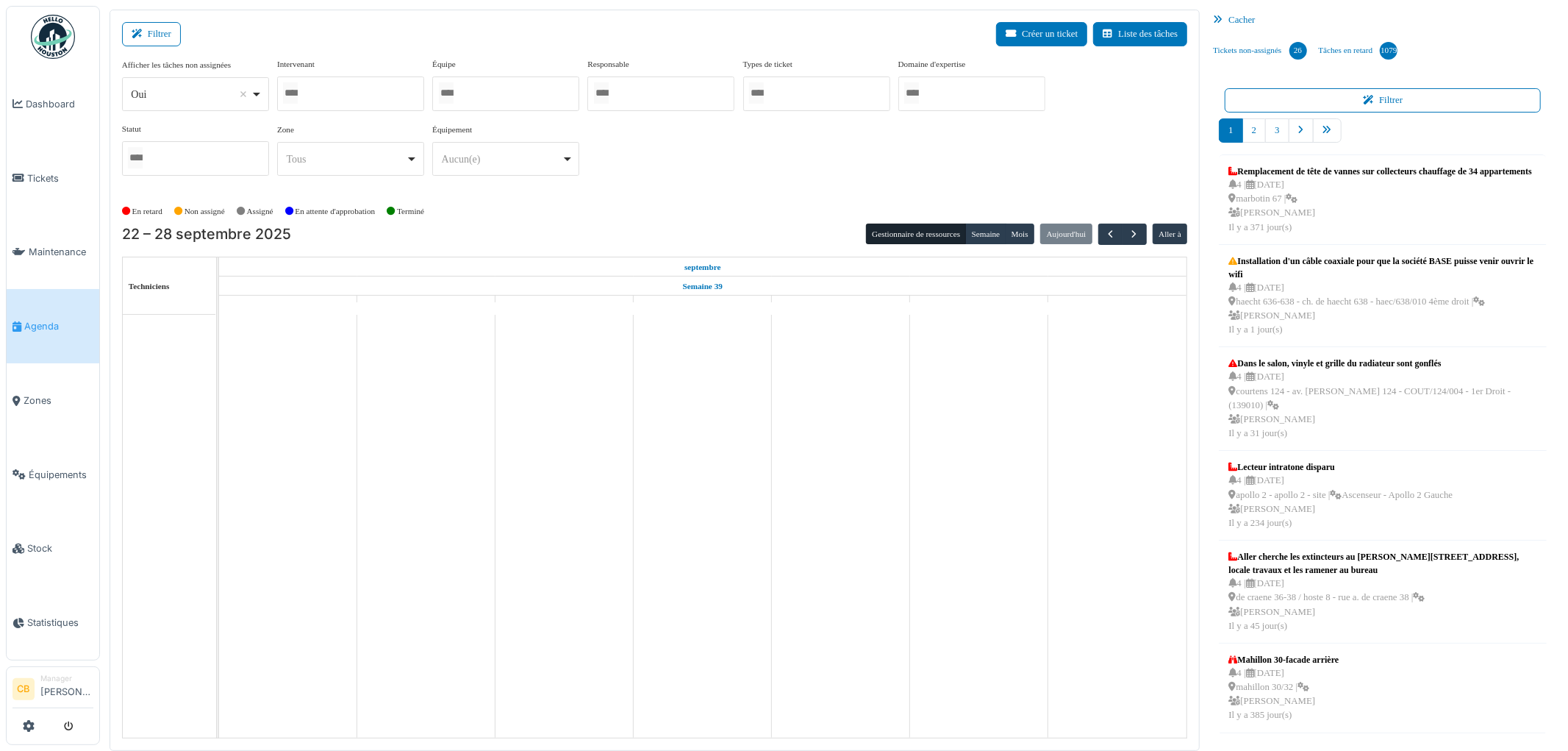
click at [256, 95] on div "Oui Remove item" at bounding box center [195, 94] width 134 height 21
select select "**"
click at [317, 96] on div at bounding box center [351, 94] width 147 height 35
type input "*****"
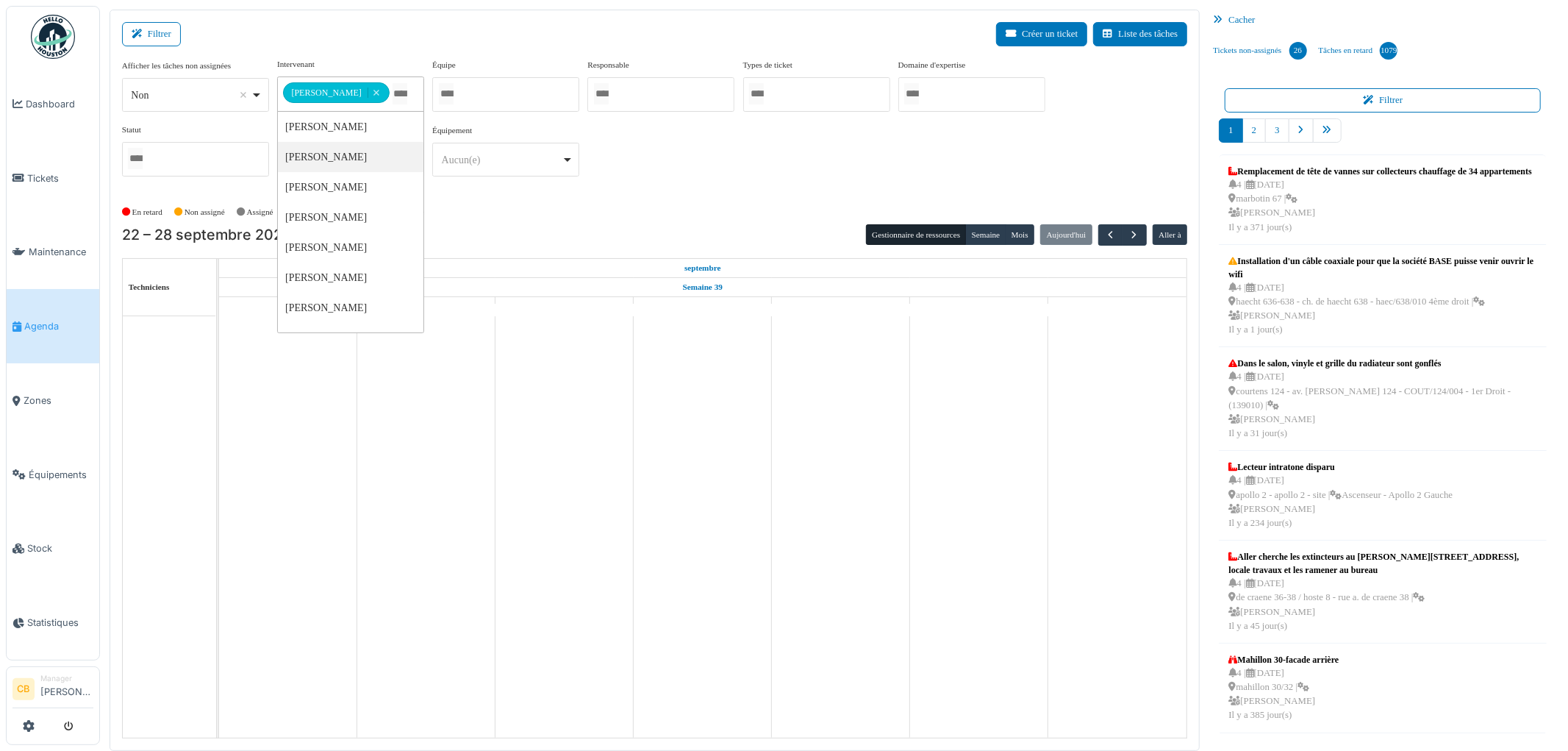
click at [1057, 133] on div "**********" at bounding box center [654, 123] width 1065 height 130
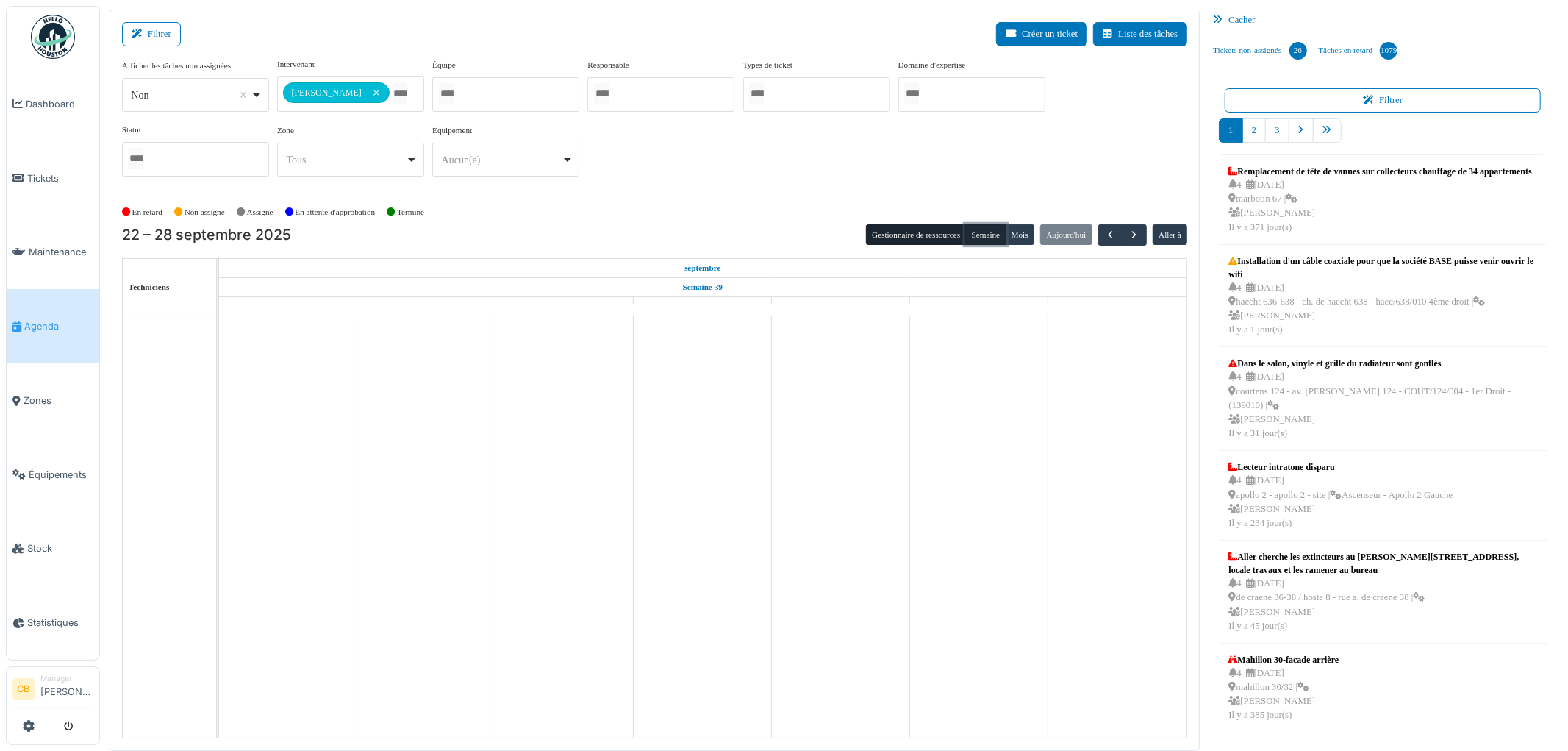
click at [989, 230] on button "Semaine" at bounding box center [985, 234] width 40 height 21
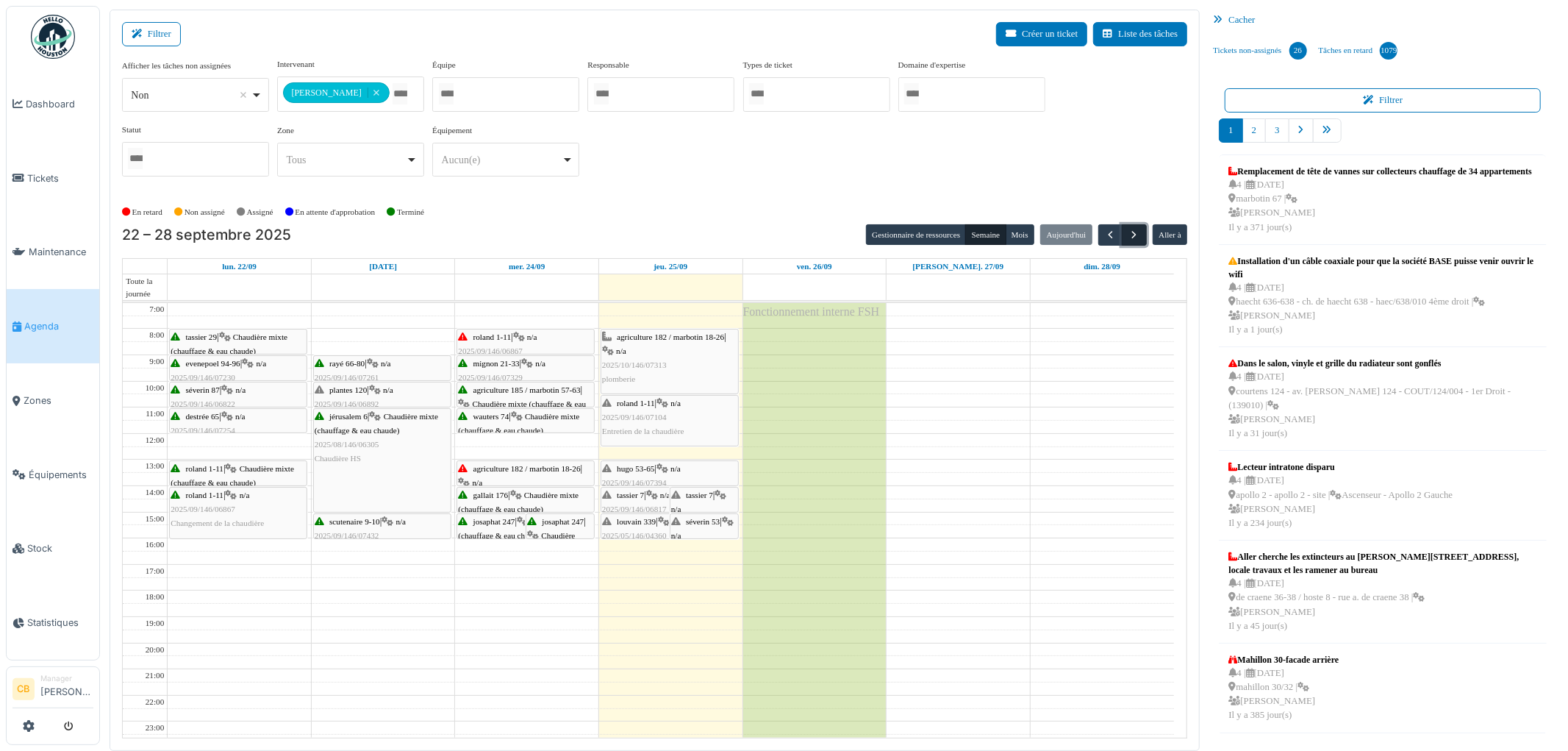
click at [1140, 239] on span "button" at bounding box center [1135, 235] width 12 height 12
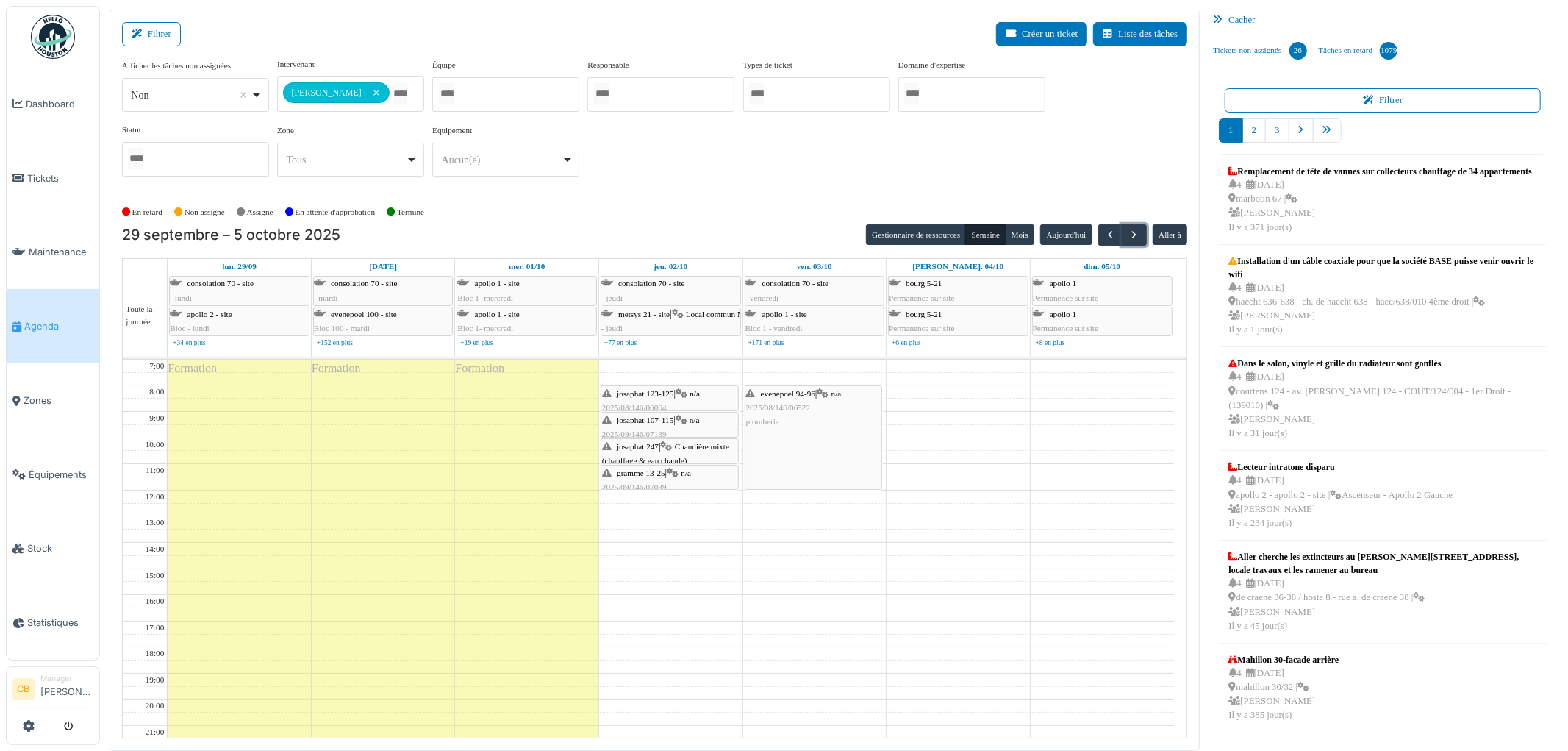
click at [810, 432] on div "evenepoel 94-96 | n/a 2025/08/146/06522 plomberie" at bounding box center [813, 438] width 136 height 103
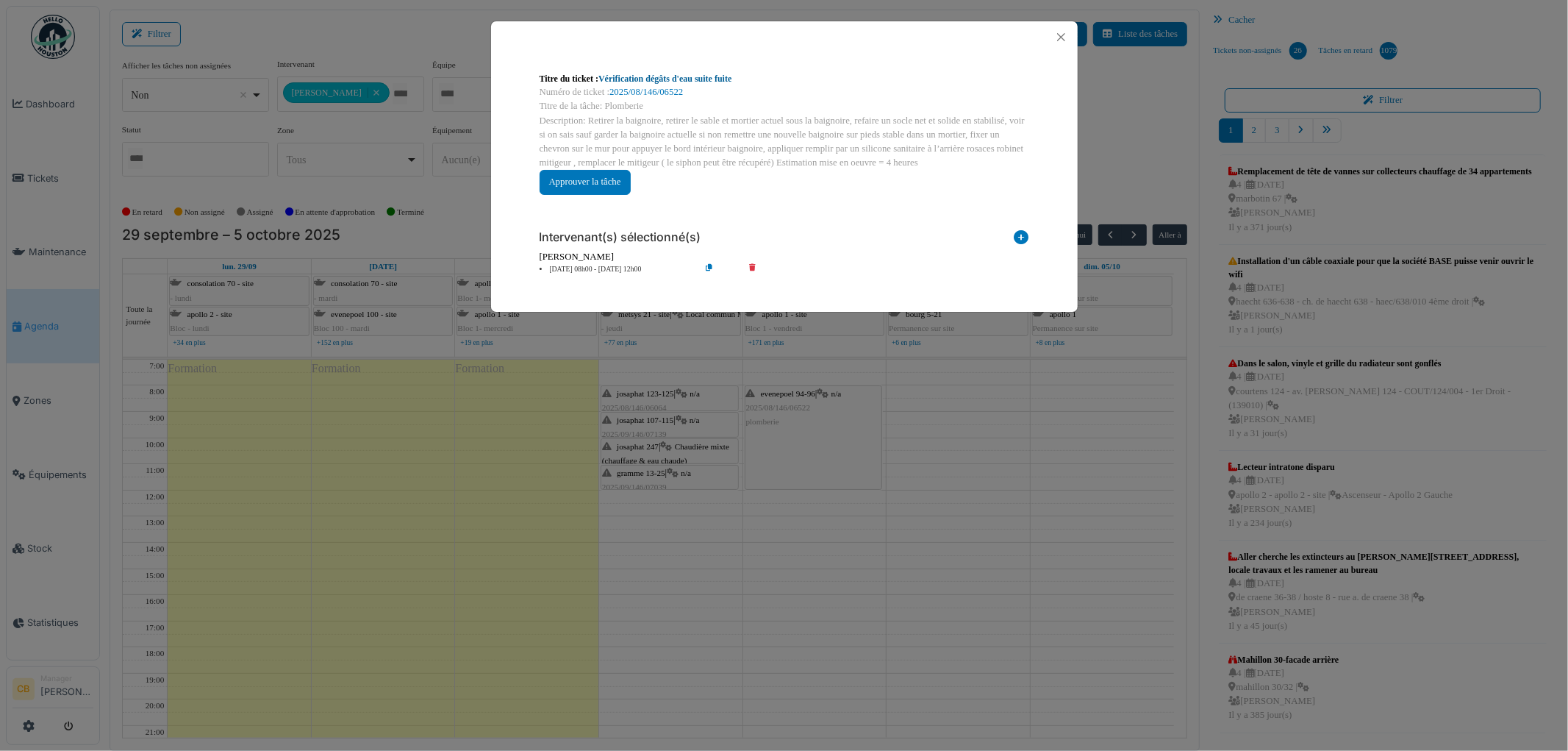
click at [692, 77] on link "Vérification dégâts d'eau suite fuite" at bounding box center [665, 78] width 133 height 10
click at [1061, 38] on button "Close" at bounding box center [1061, 37] width 20 height 20
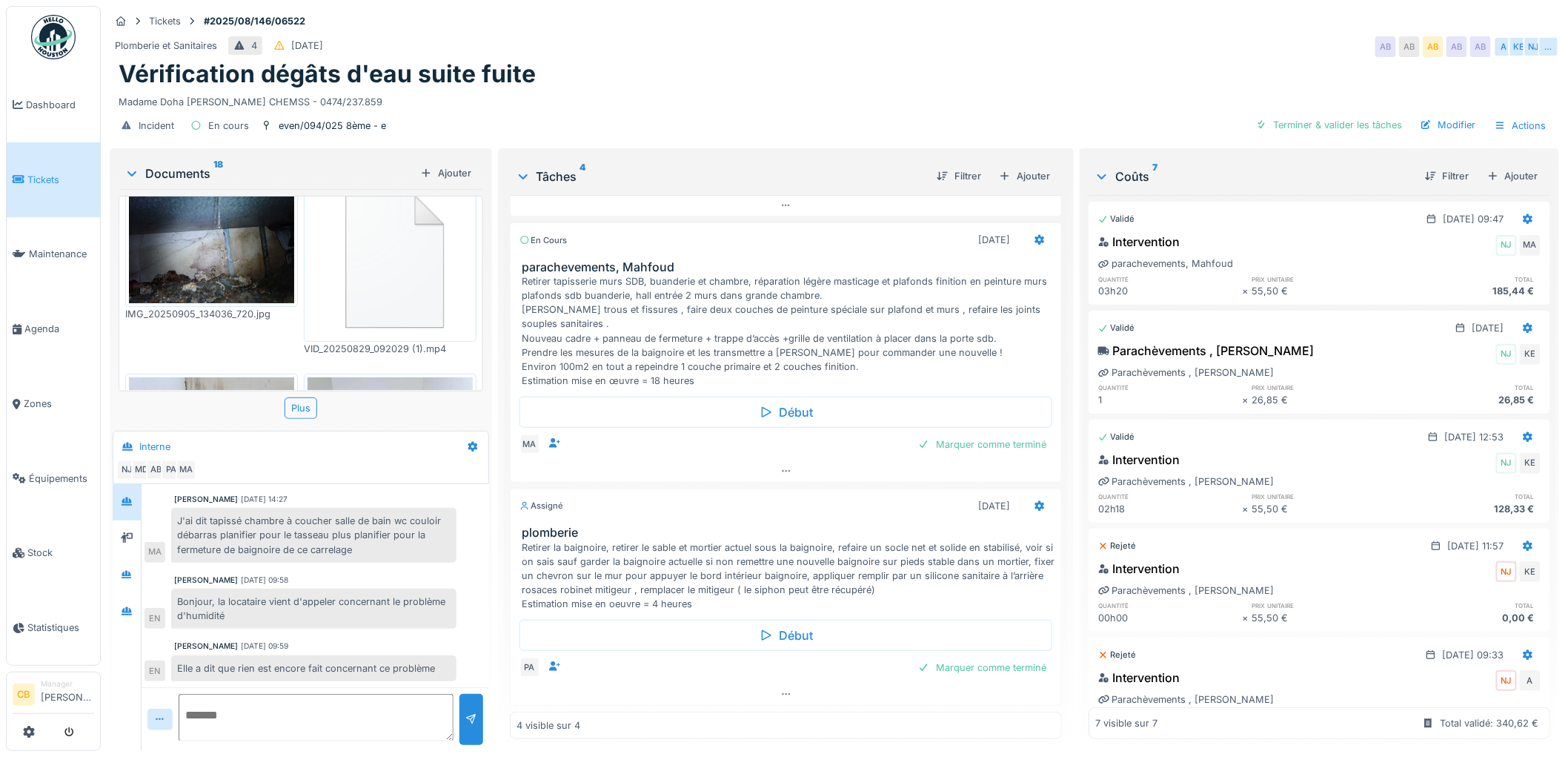
scroll to position [31, 0]
click at [403, 262] on img at bounding box center [389, 260] width 165 height 158
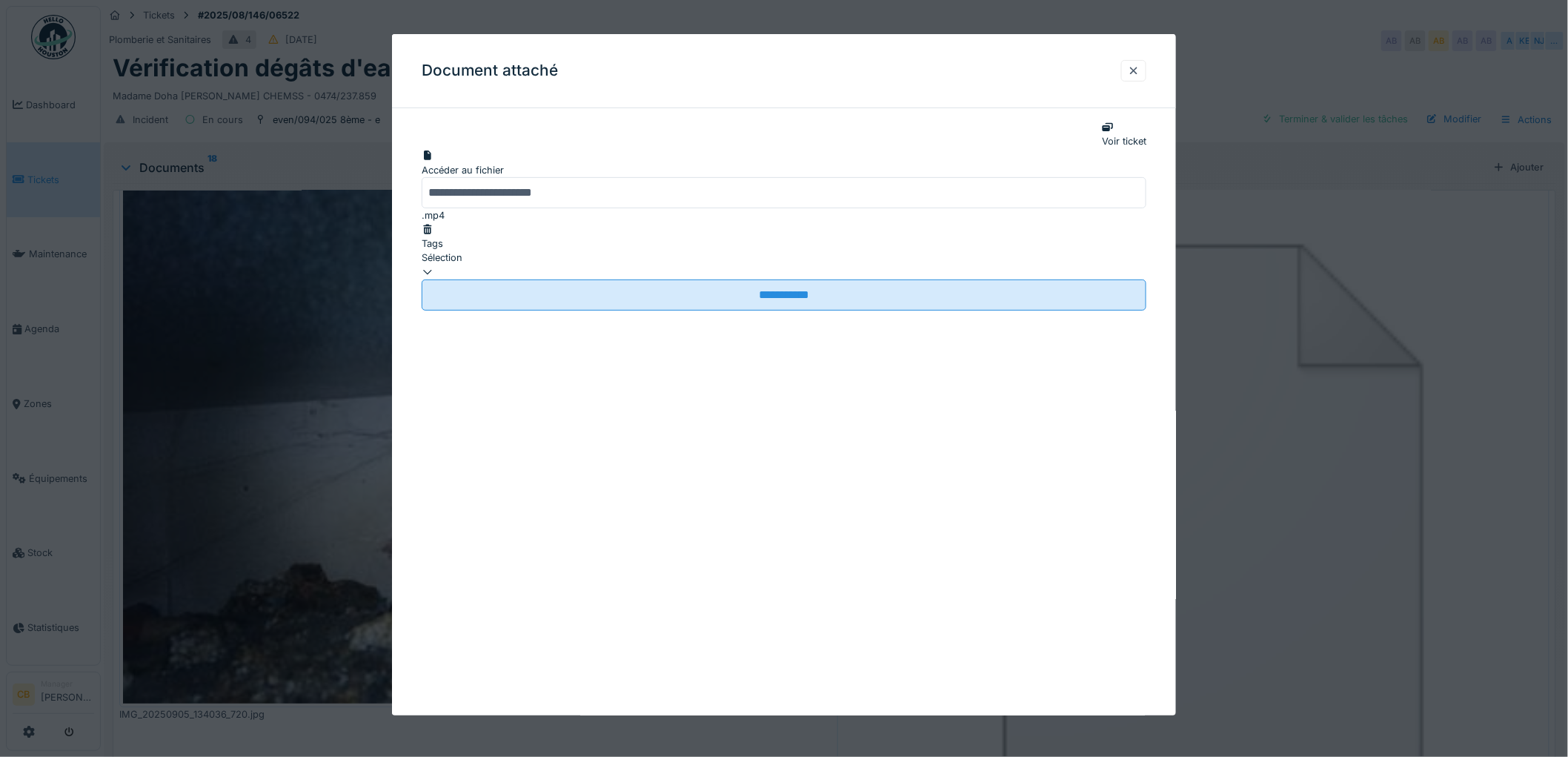
click at [816, 178] on div "Accéder au fichier" at bounding box center [783, 170] width 725 height 14
click at [332, 337] on div at bounding box center [784, 378] width 1568 height 757
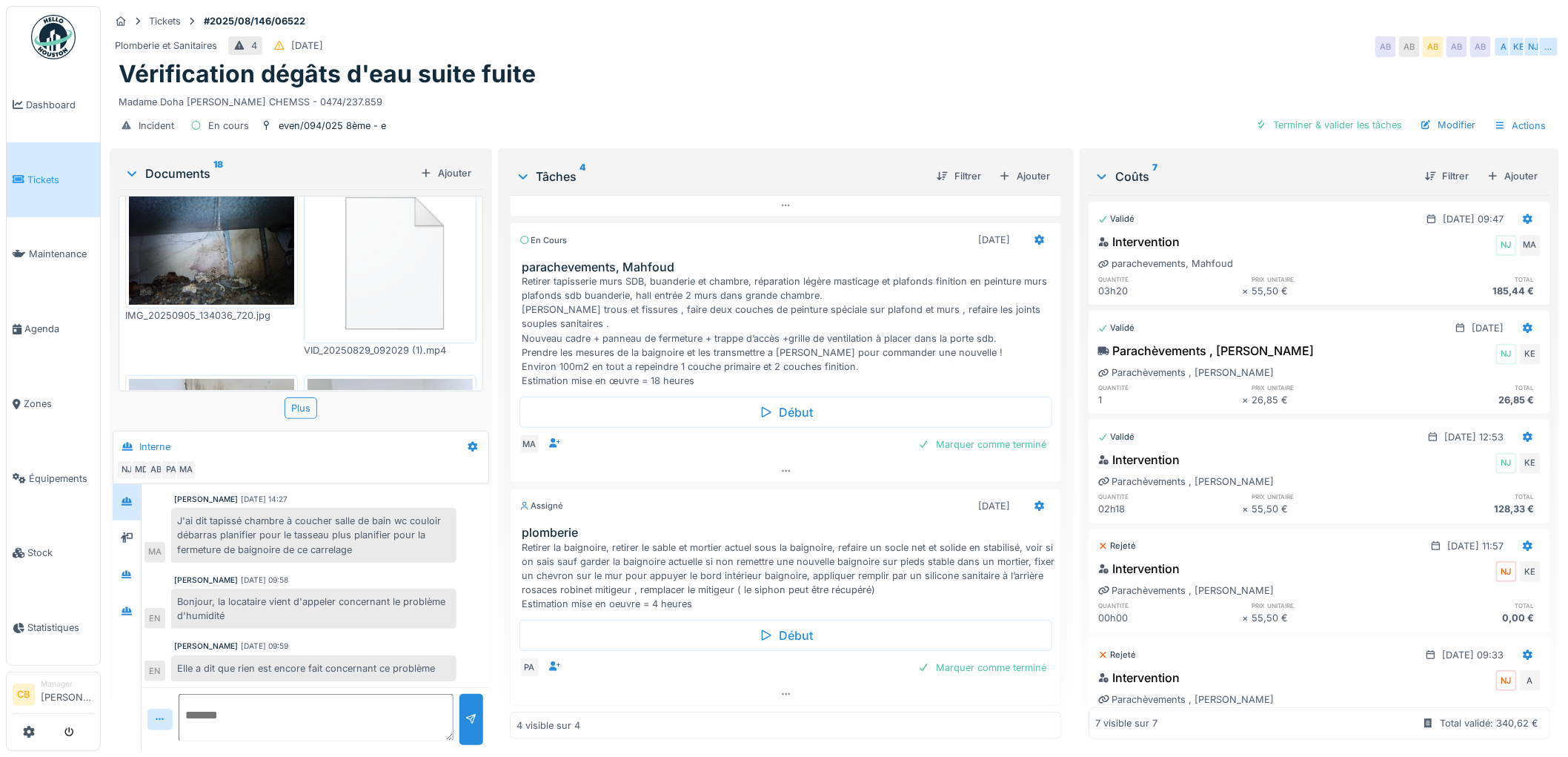
drag, startPoint x: 242, startPoint y: 500, endPoint x: 312, endPoint y: 500, distance: 70.0
click at [312, 500] on div "Mahfoud Assajeri 19/09/2025 14:27" at bounding box center [315, 499] width 282 height 11
click at [462, 516] on div "Mahfoud Assajeri 19/09/2025 14:27 J'ai dit tapissé chambre à coucher salle de b…" at bounding box center [315, 528] width 342 height 69
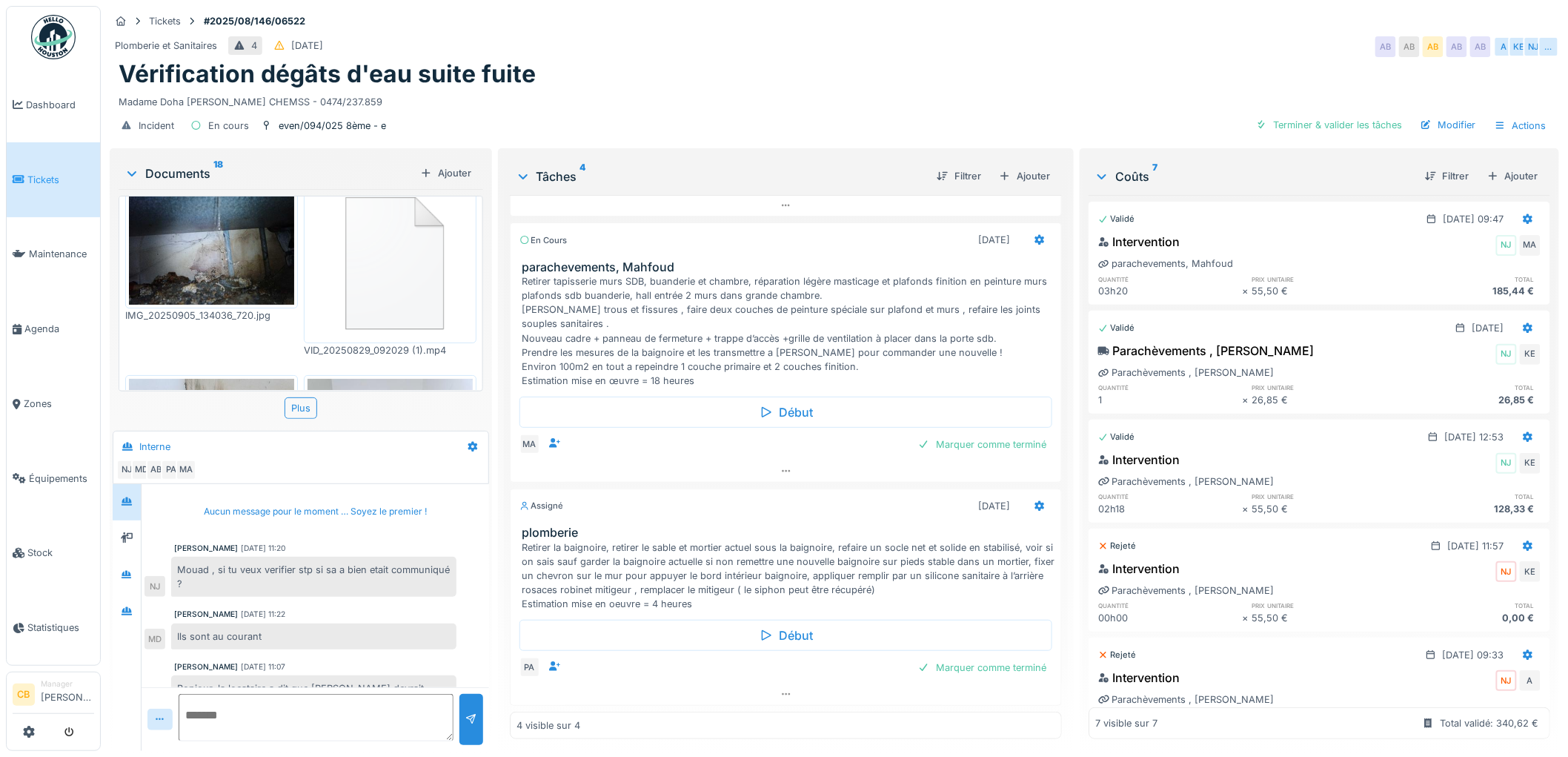
scroll to position [45, 0]
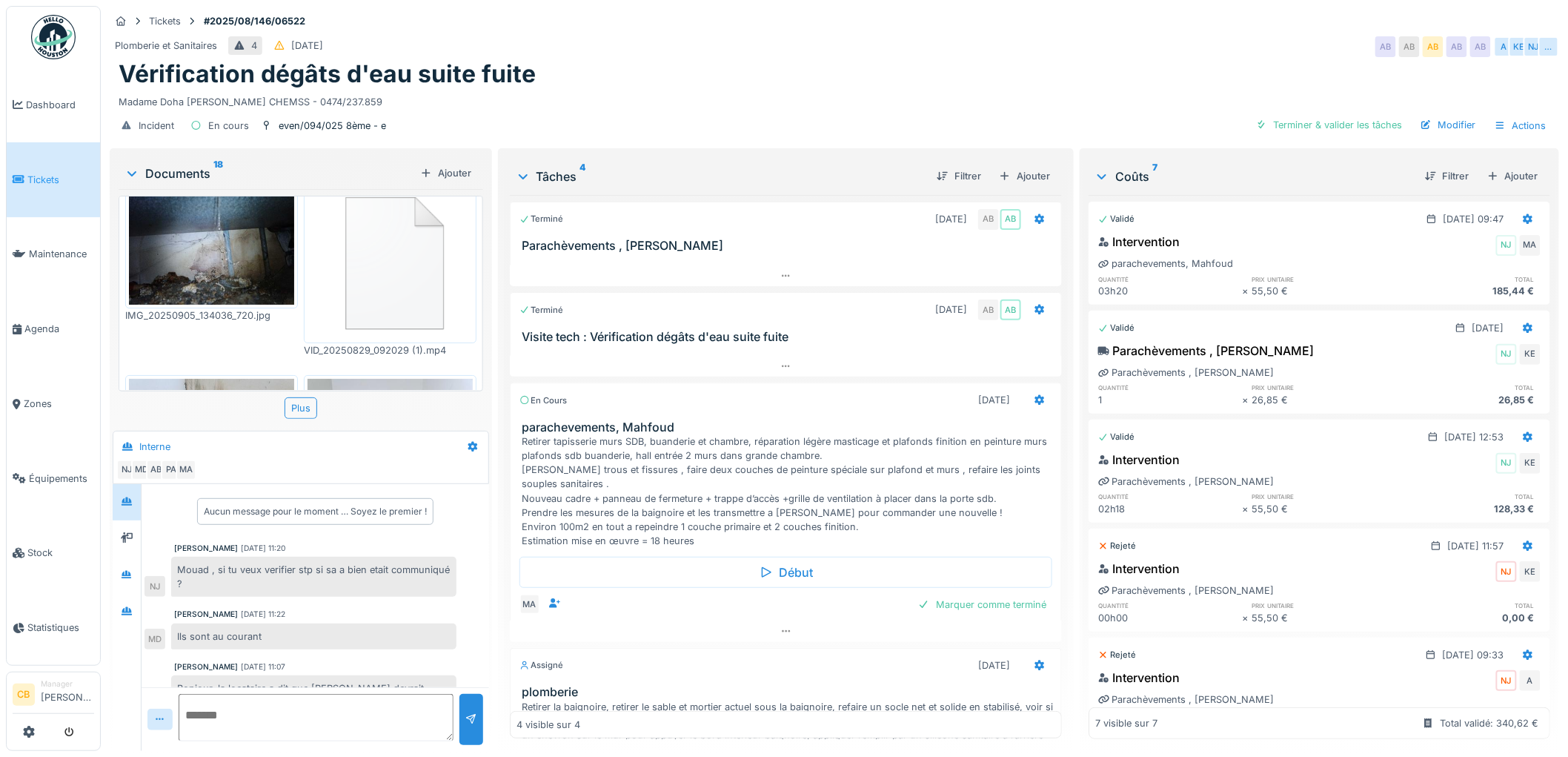
scroll to position [163, 0]
